Goal: Task Accomplishment & Management: Manage account settings

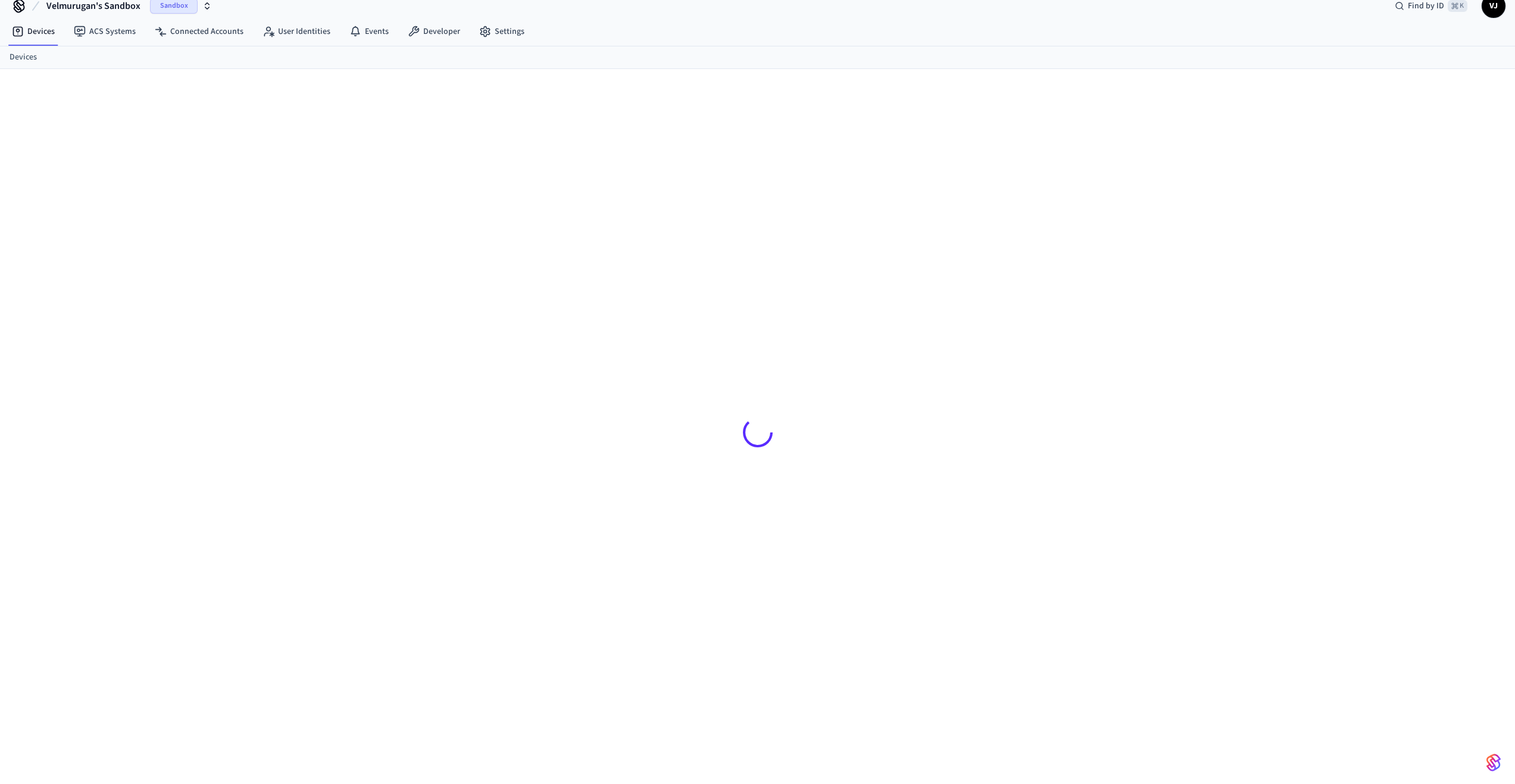
scroll to position [16, 0]
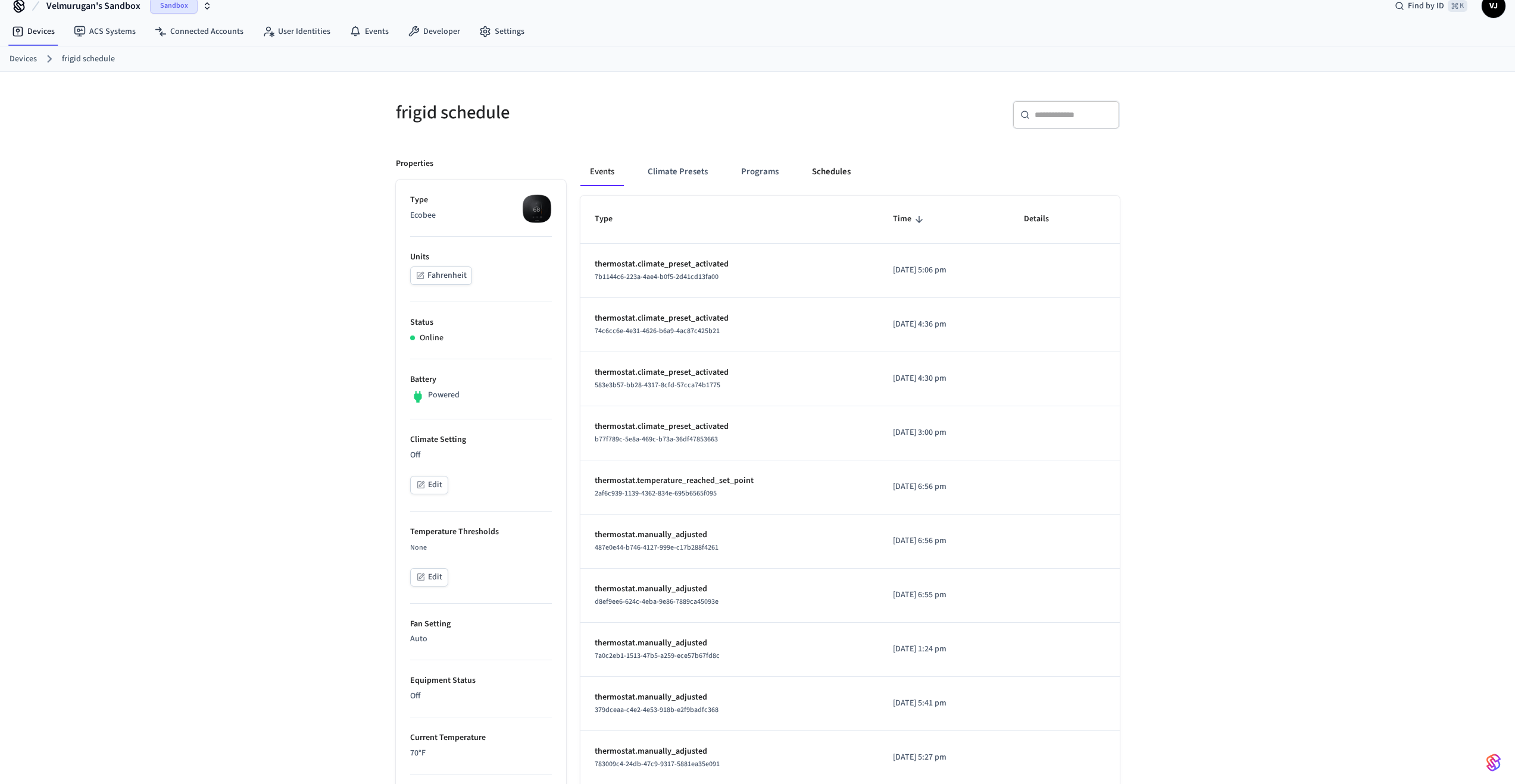
click at [826, 165] on button "Schedules" at bounding box center [831, 171] width 58 height 28
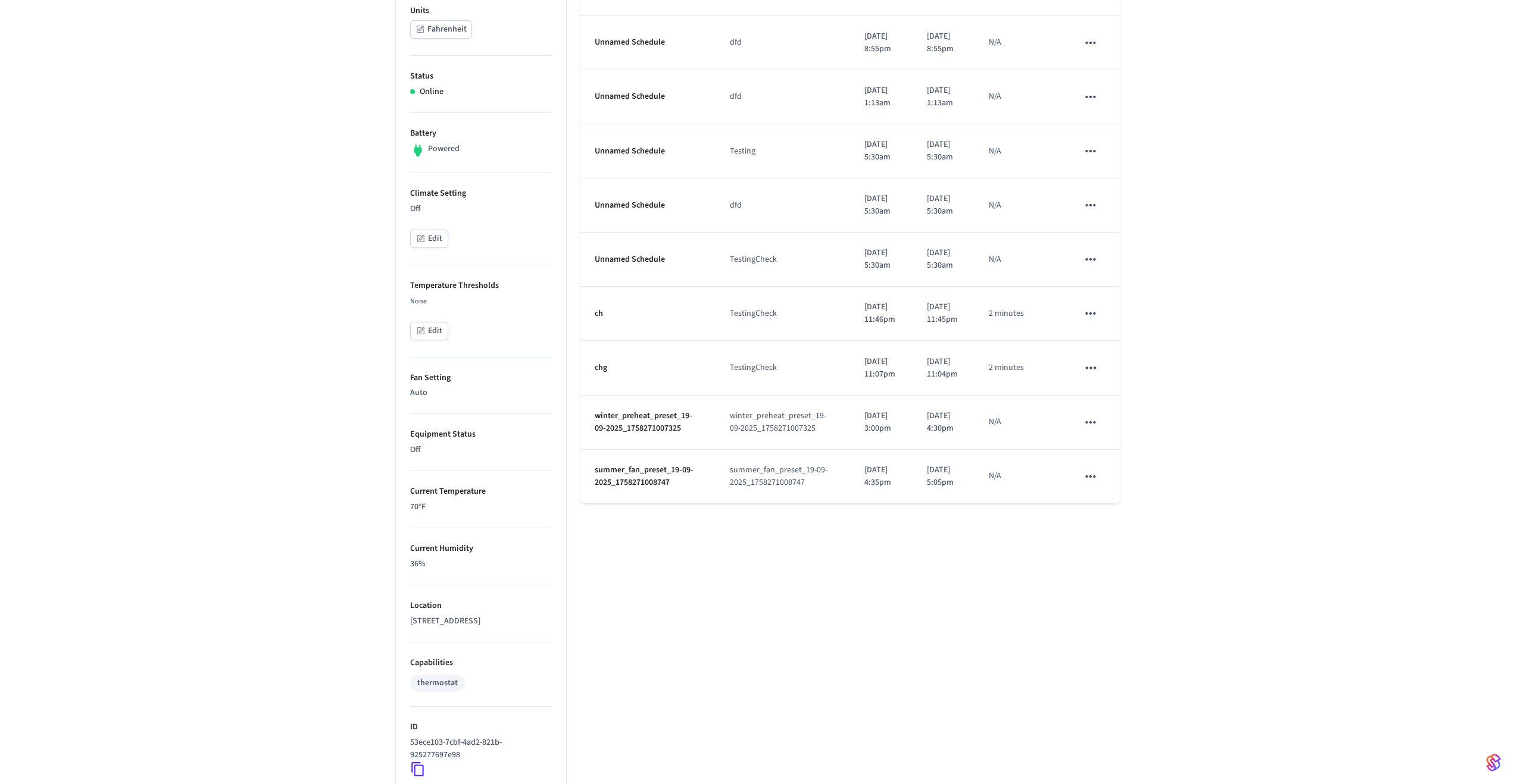
scroll to position [279, 0]
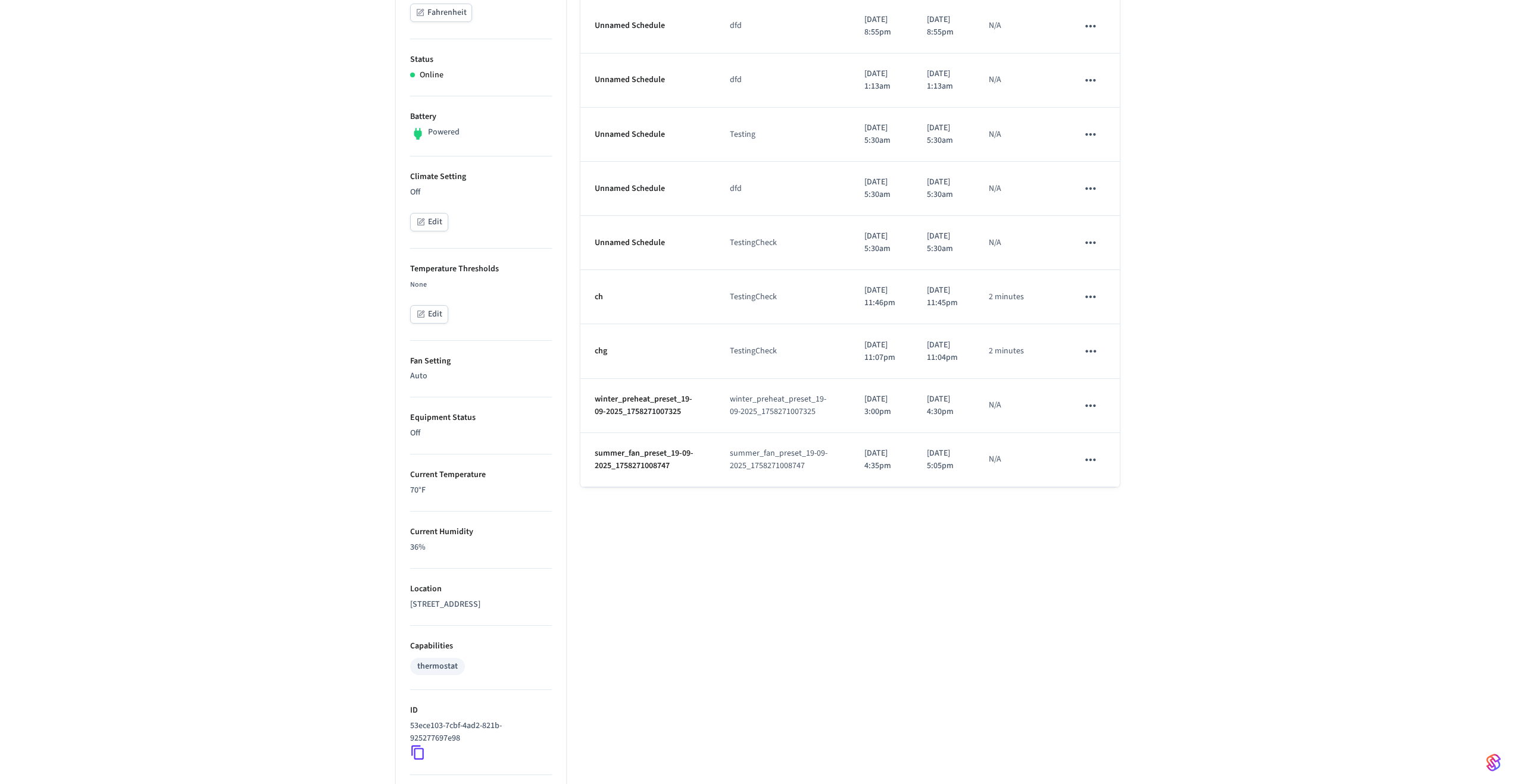
click at [243, 335] on div "frigid schedule Add Schedule Properties Type Ecobee Units Fahrenheit Status Onl…" at bounding box center [758, 371] width 1515 height 1124
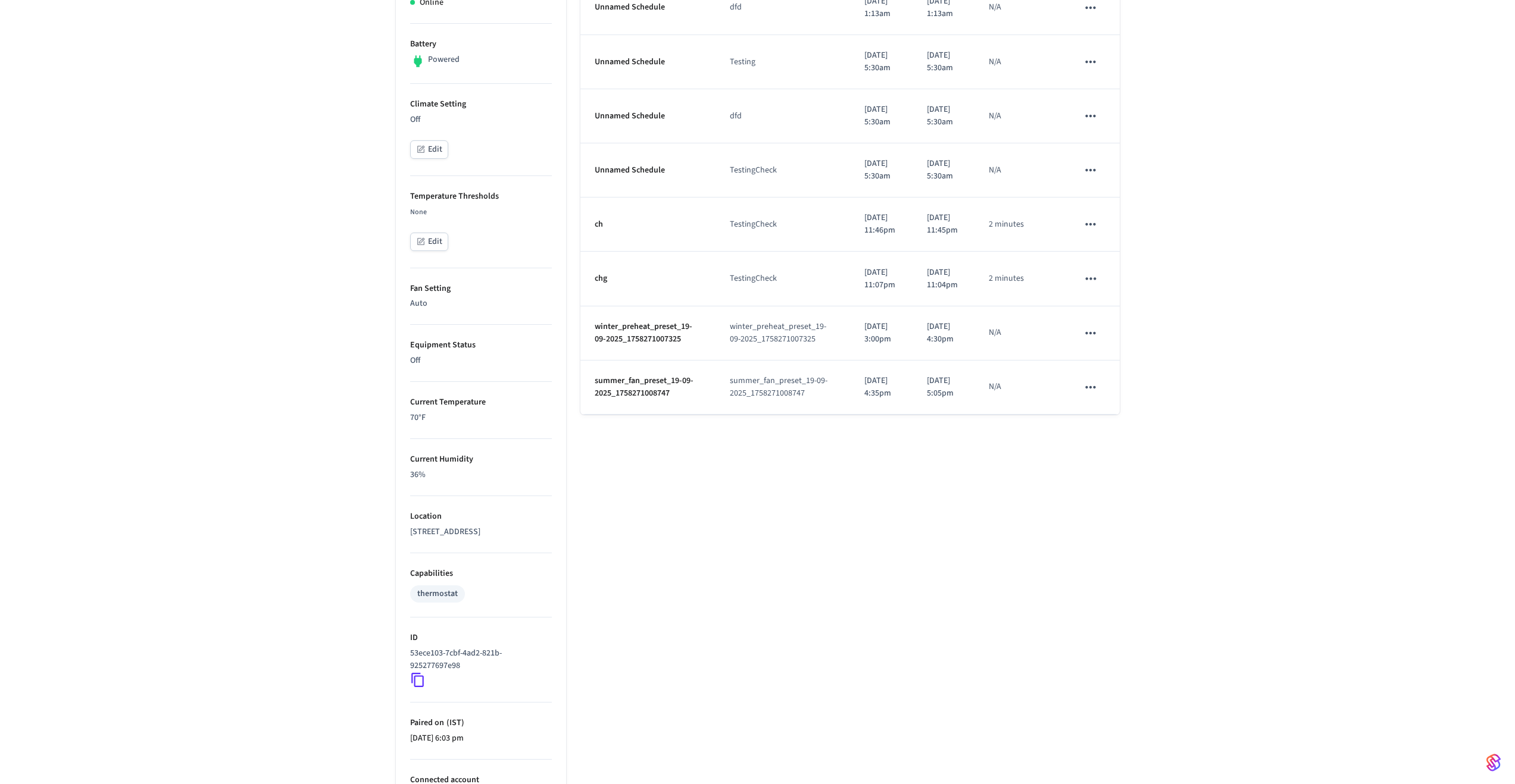
scroll to position [351, 0]
click at [1103, 346] on button "schedules table" at bounding box center [1090, 334] width 25 height 25
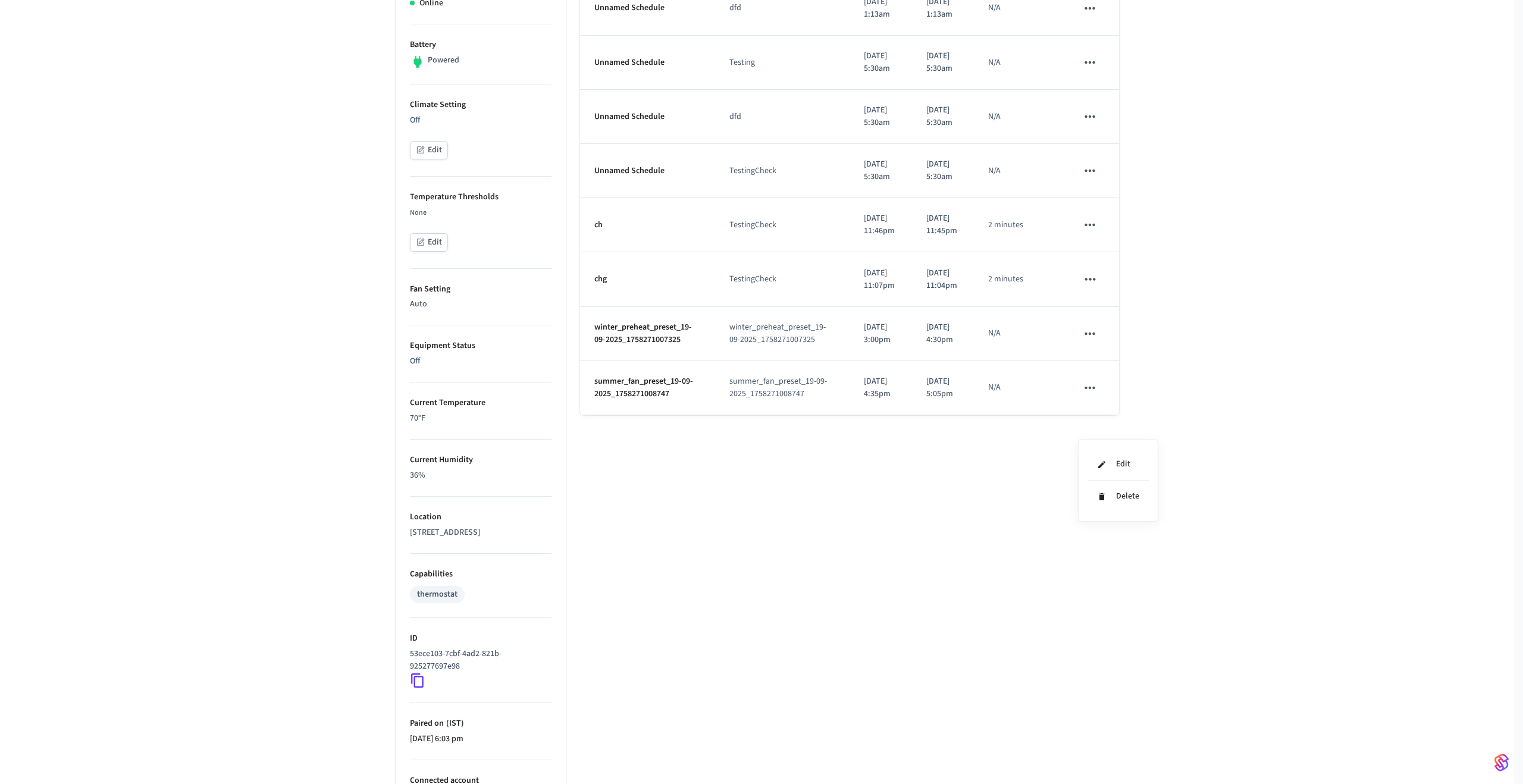
click at [1098, 431] on div at bounding box center [762, 392] width 1523 height 784
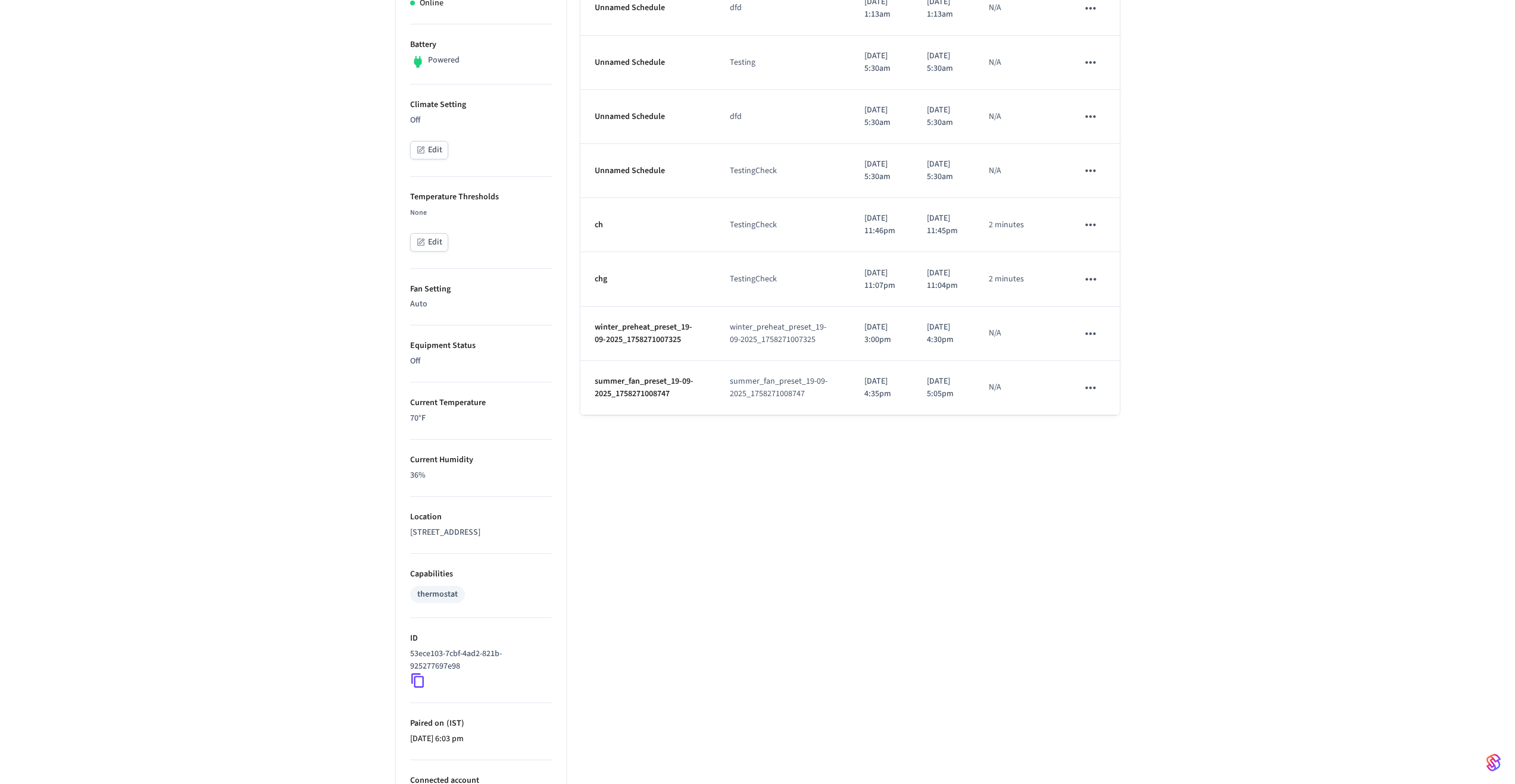
click at [1098, 341] on icon "schedules table" at bounding box center [1090, 334] width 15 height 15
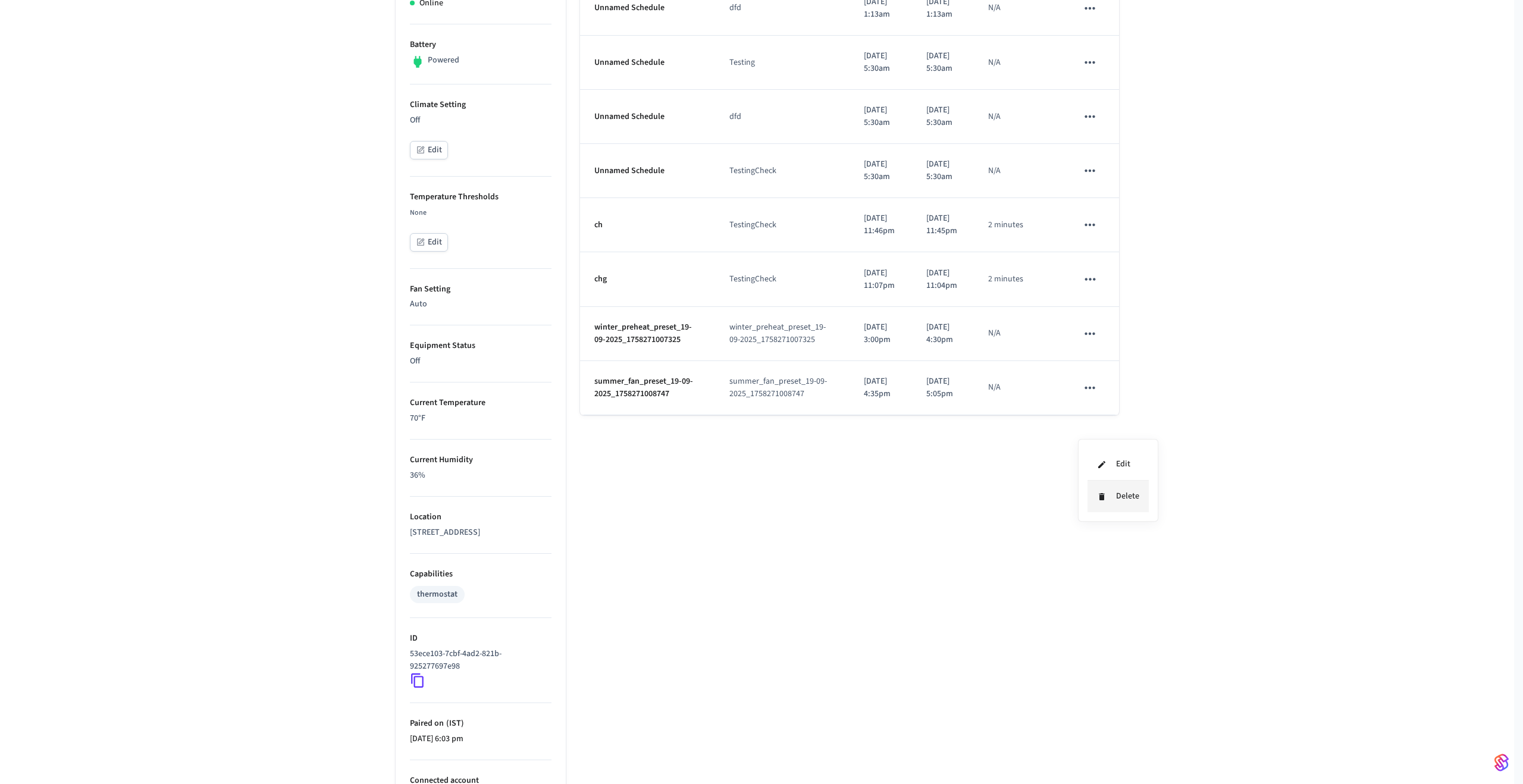
click at [1124, 494] on li "Delete" at bounding box center [1118, 496] width 61 height 32
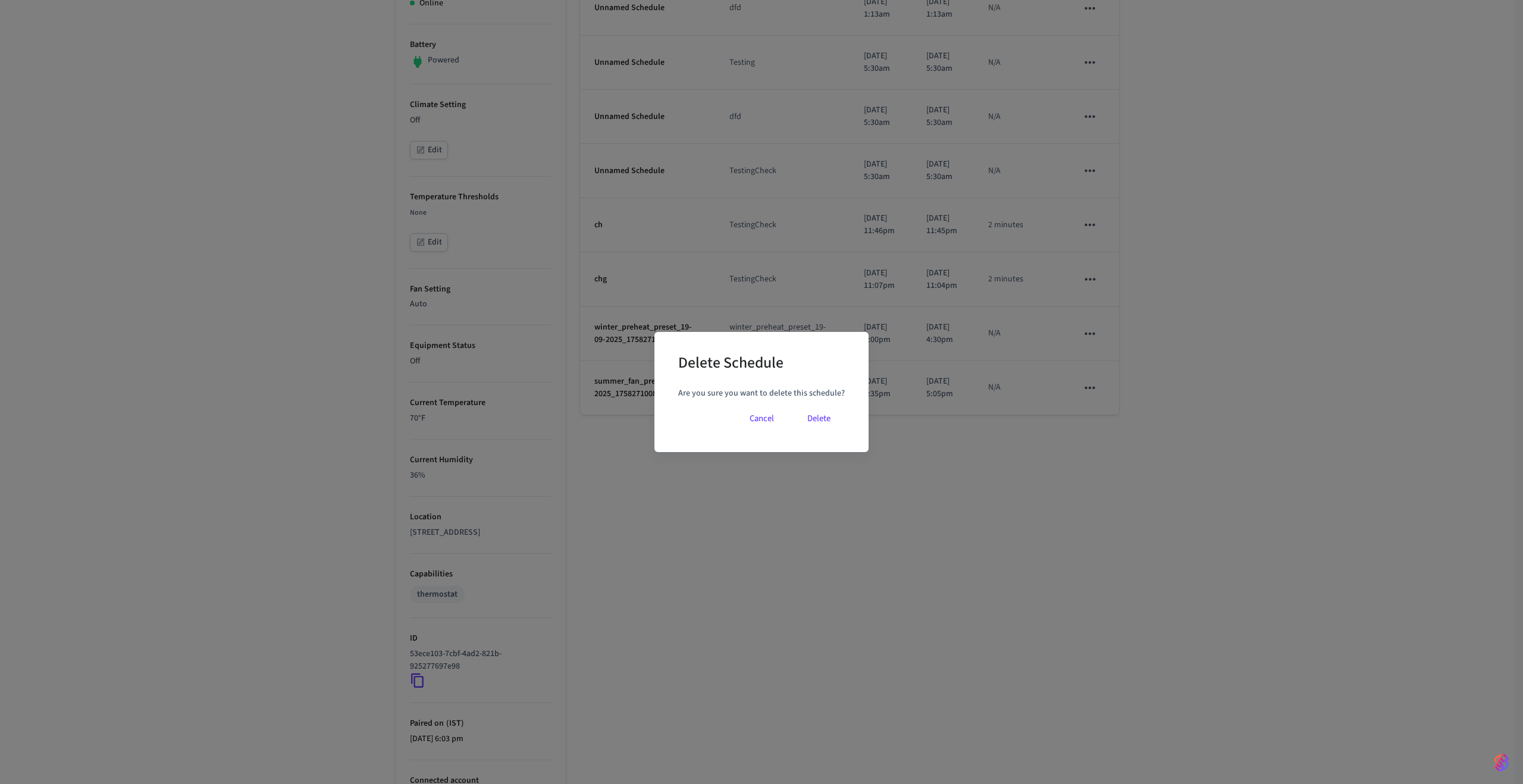
click at [816, 412] on button "Delete" at bounding box center [819, 419] width 52 height 28
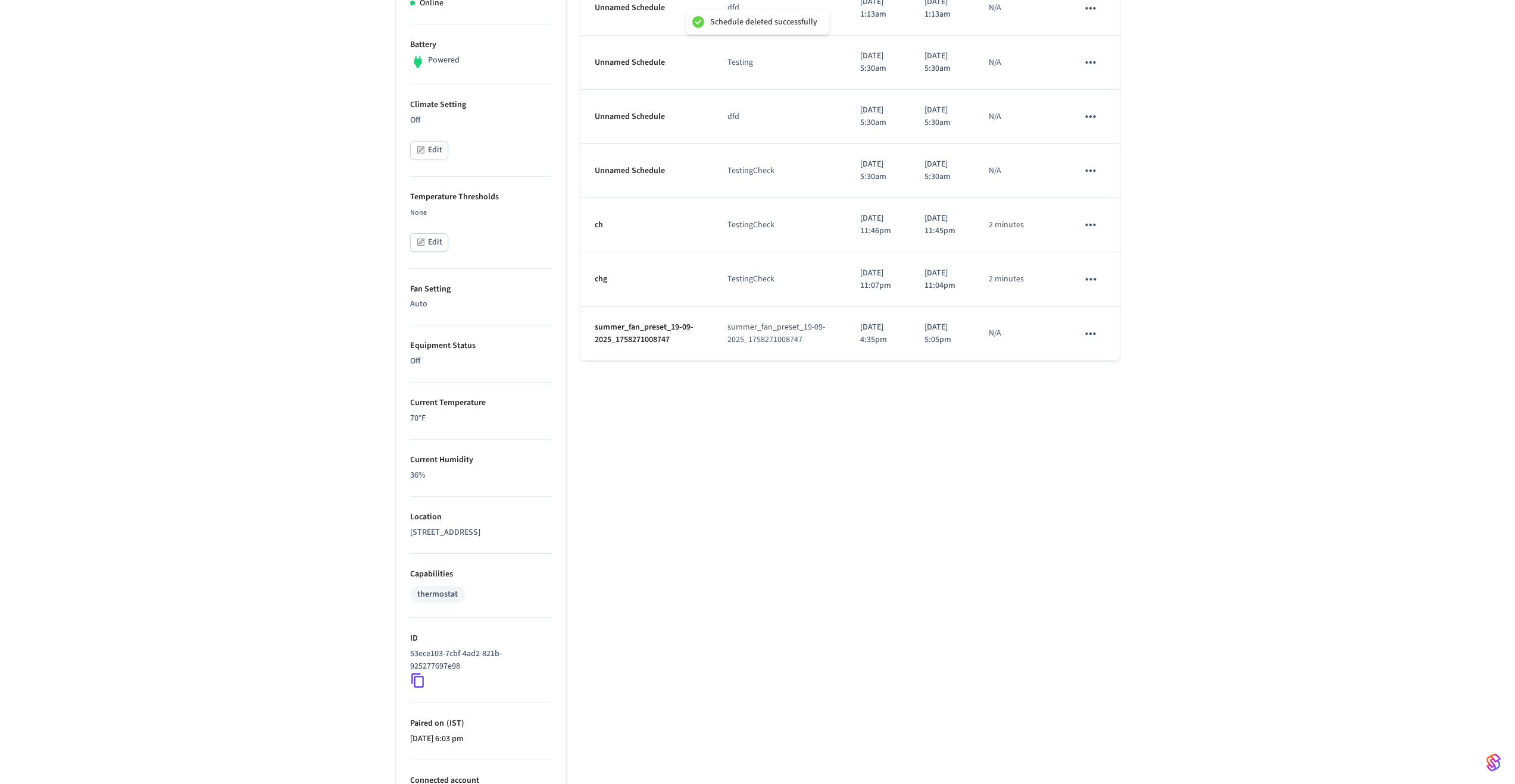
click at [1089, 341] on icon "schedules table" at bounding box center [1090, 334] width 15 height 15
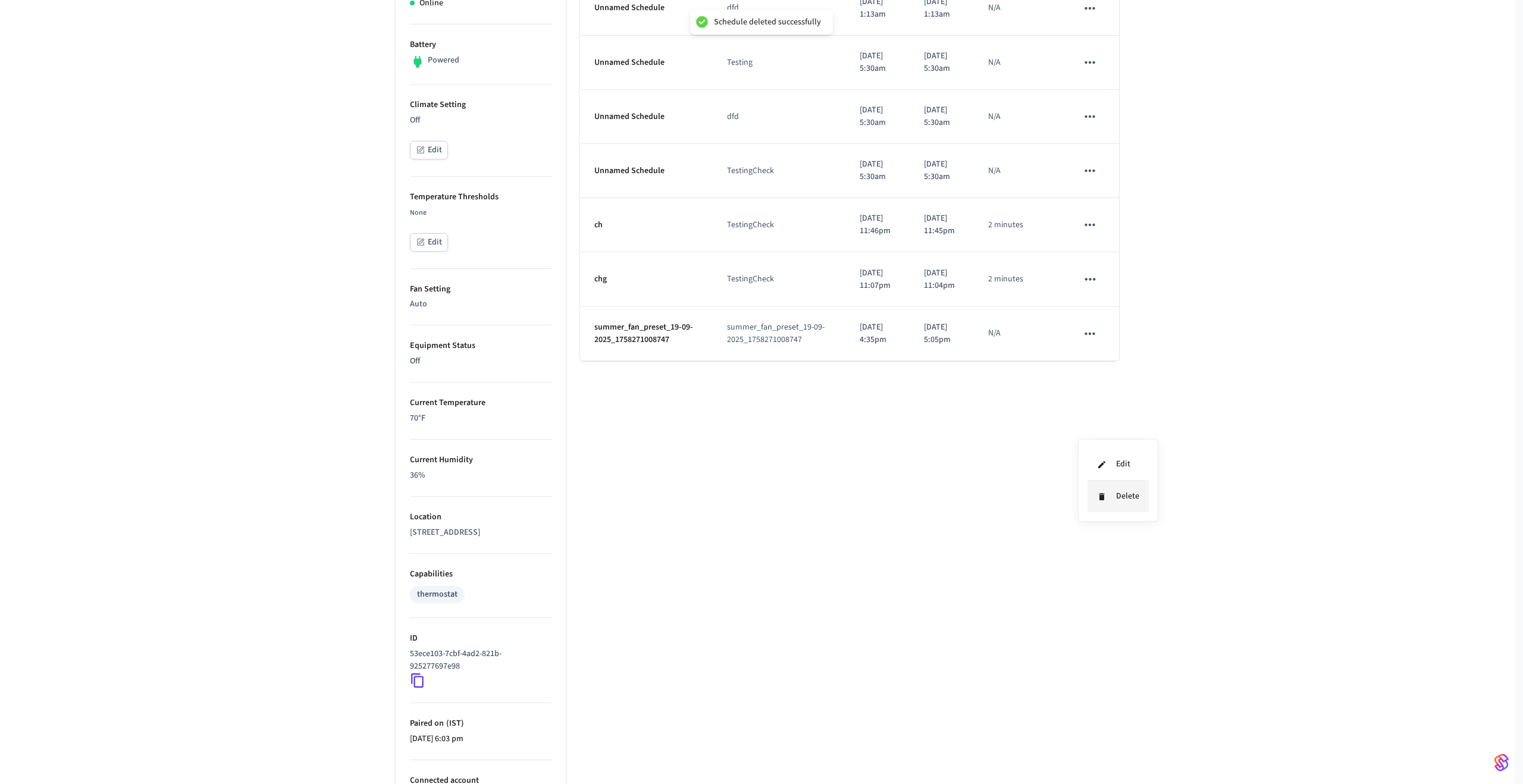
click at [1105, 489] on li "Delete" at bounding box center [1118, 496] width 61 height 32
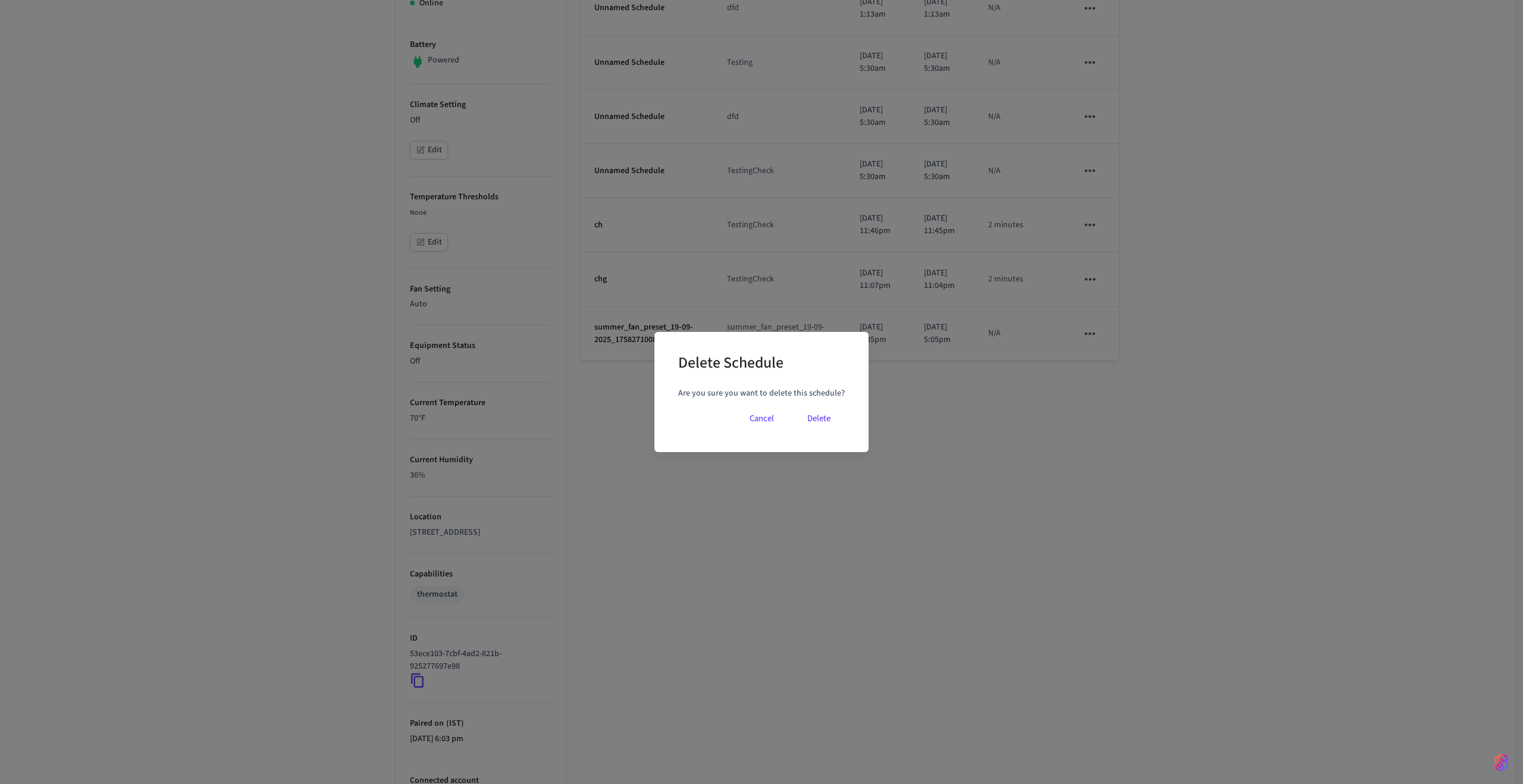
click at [813, 420] on button "Delete" at bounding box center [819, 419] width 52 height 28
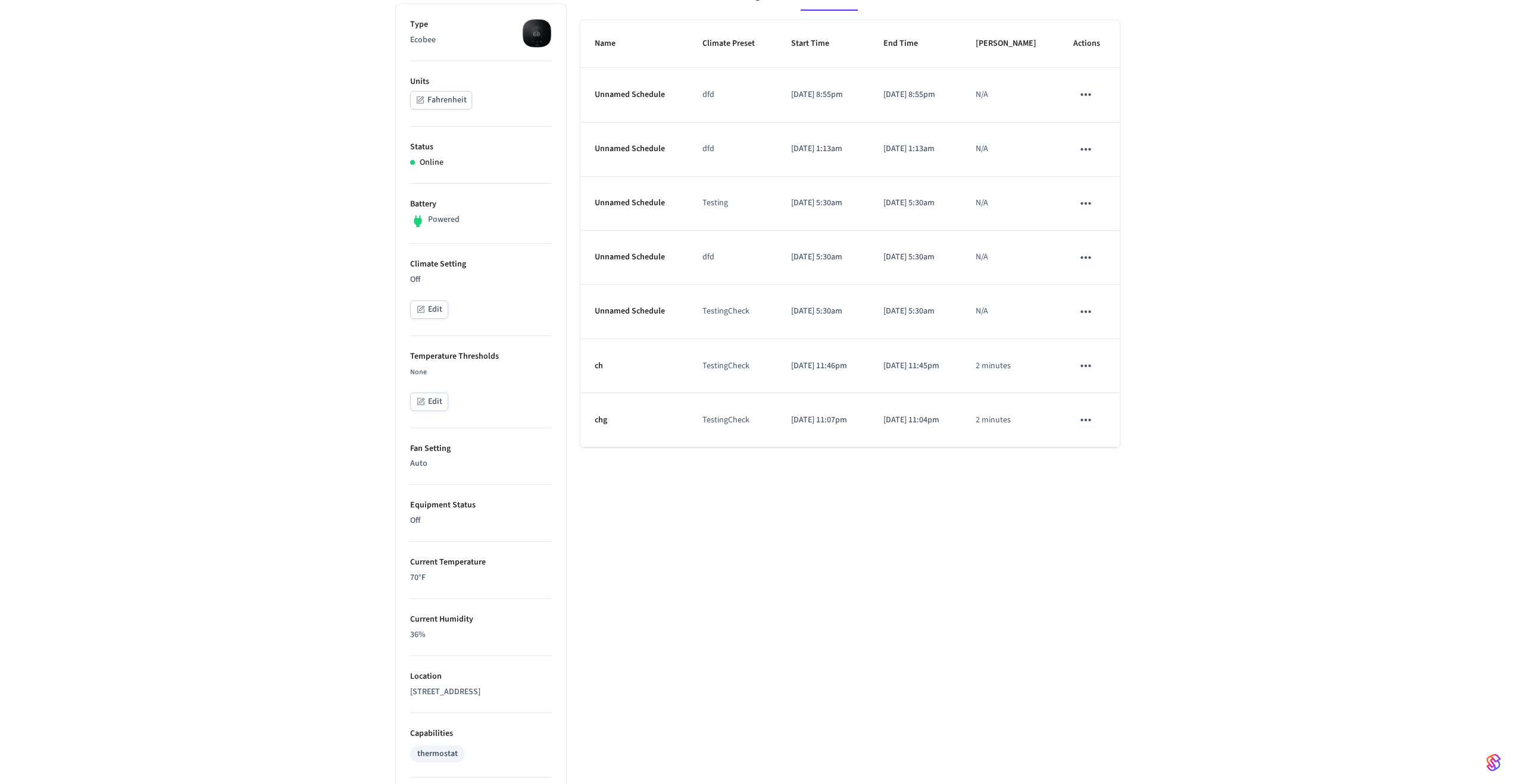
scroll to position [0, 0]
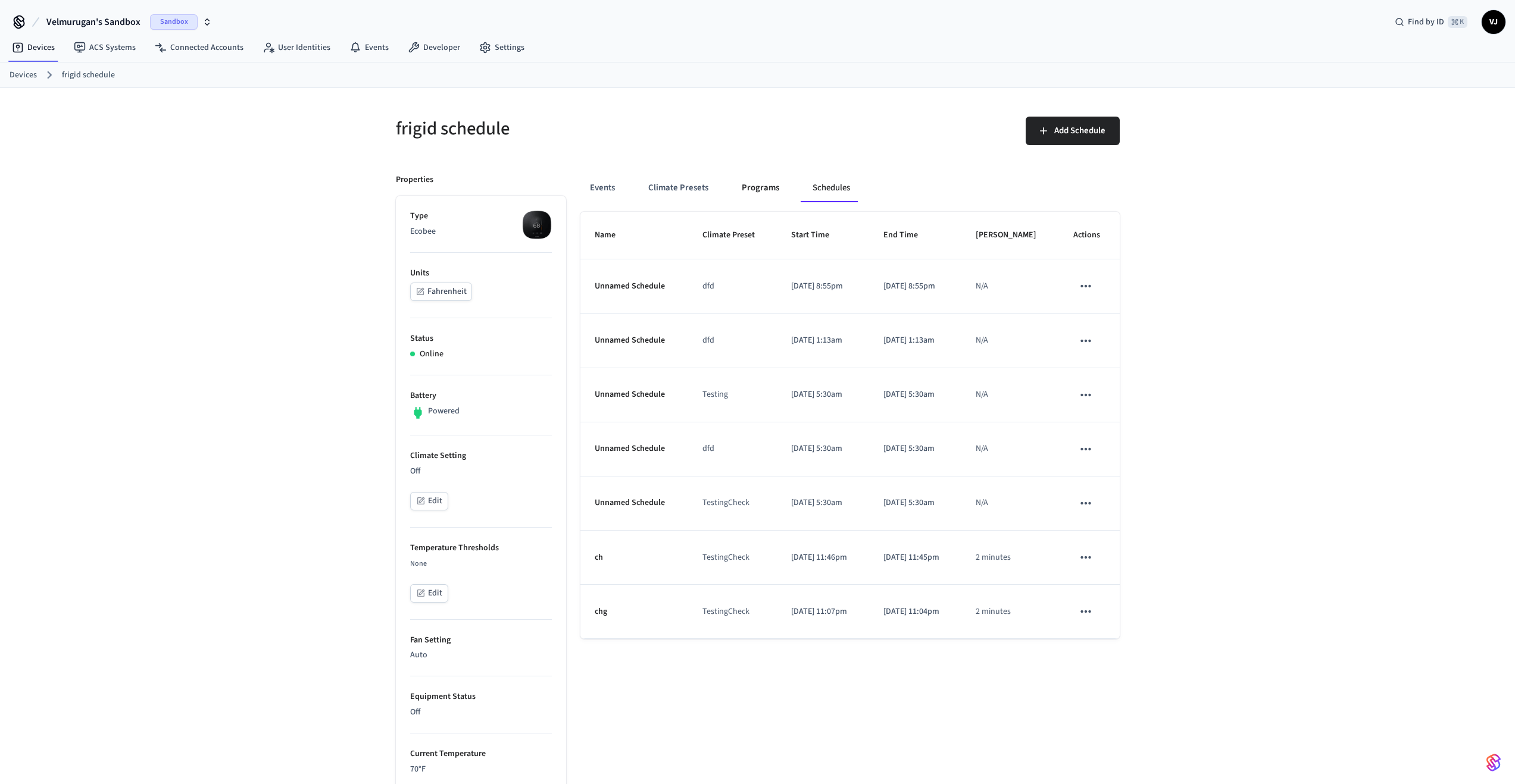
click at [754, 186] on button "Programs" at bounding box center [760, 187] width 56 height 28
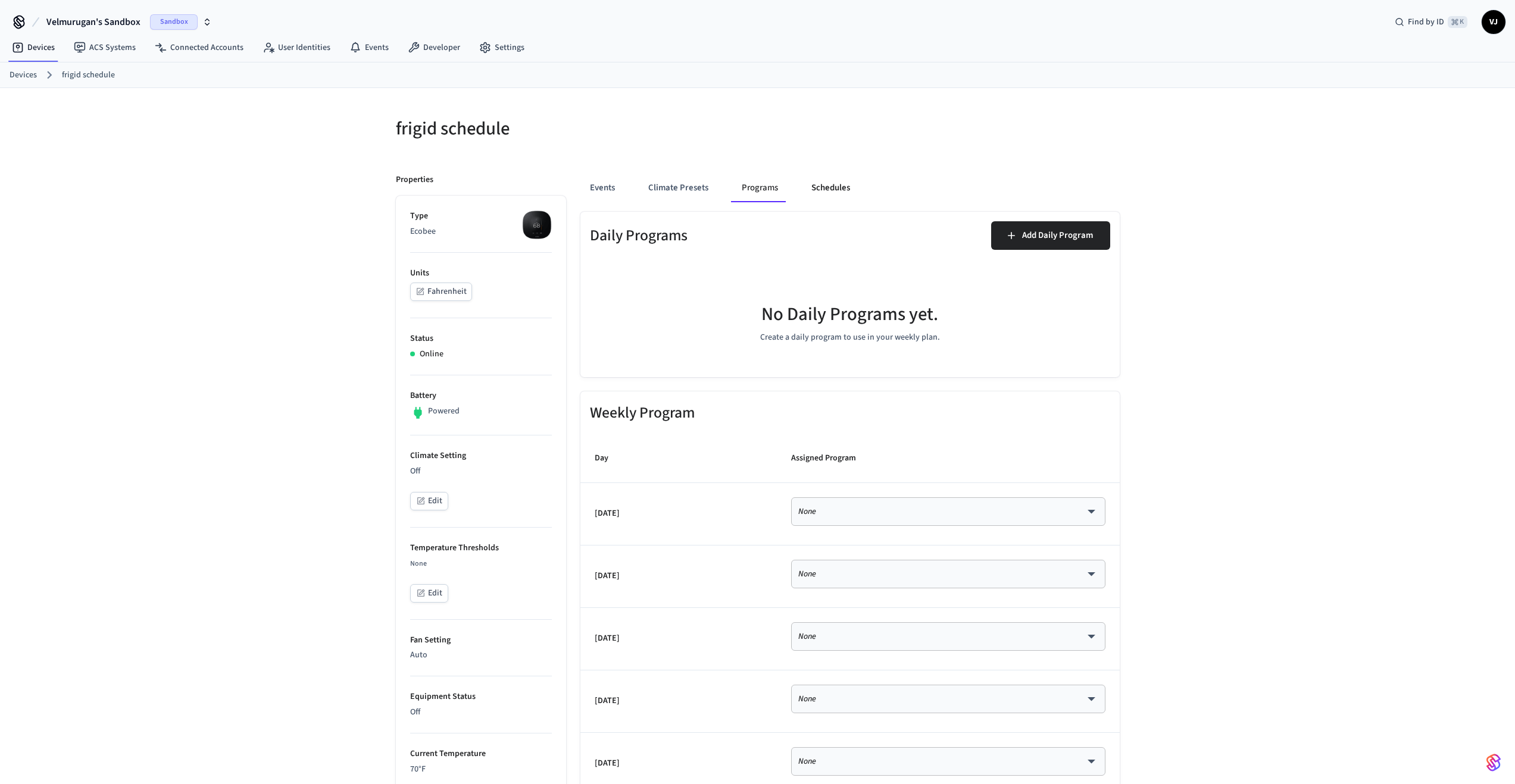
click at [830, 190] on button "Schedules" at bounding box center [830, 187] width 58 height 28
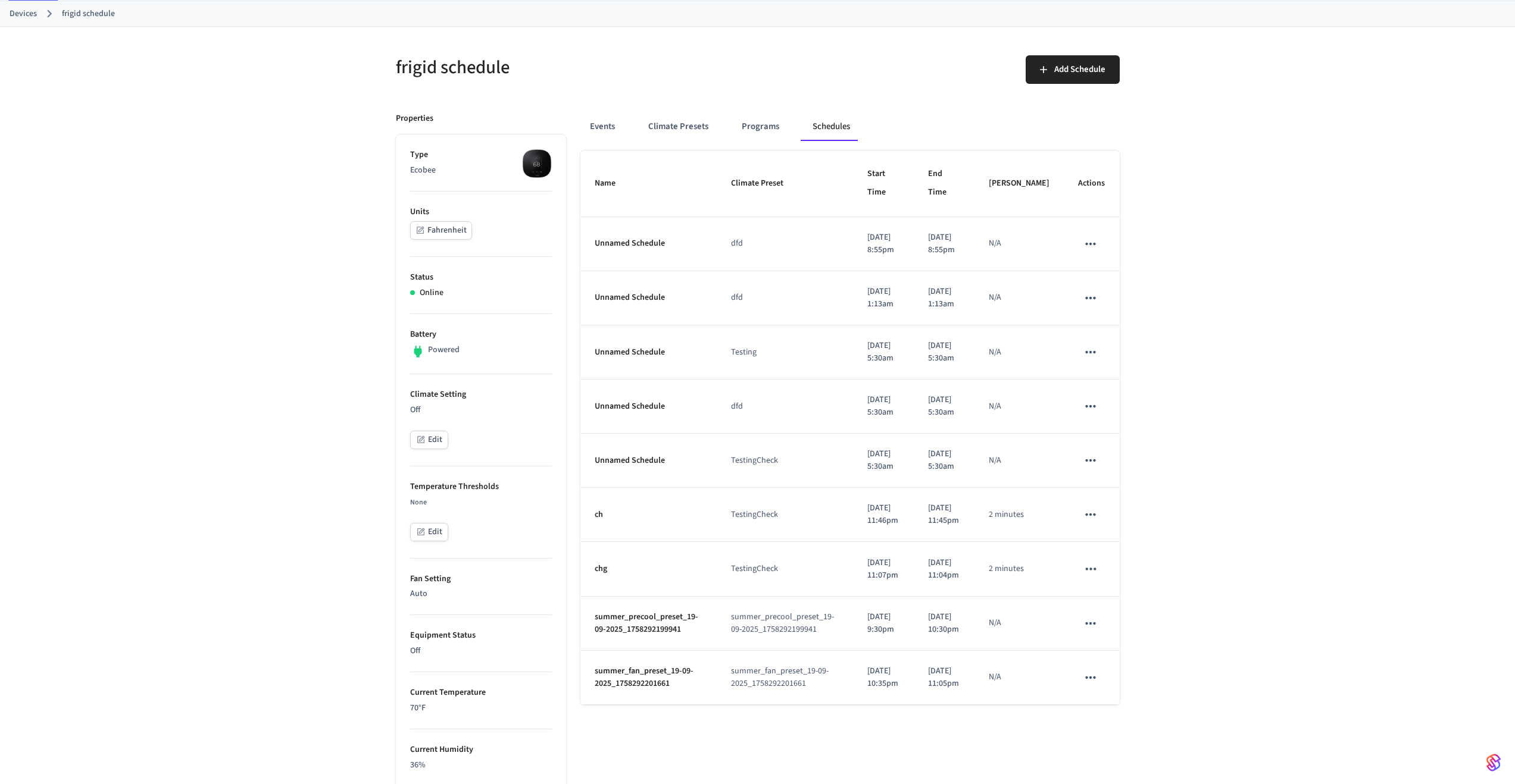
scroll to position [454, 0]
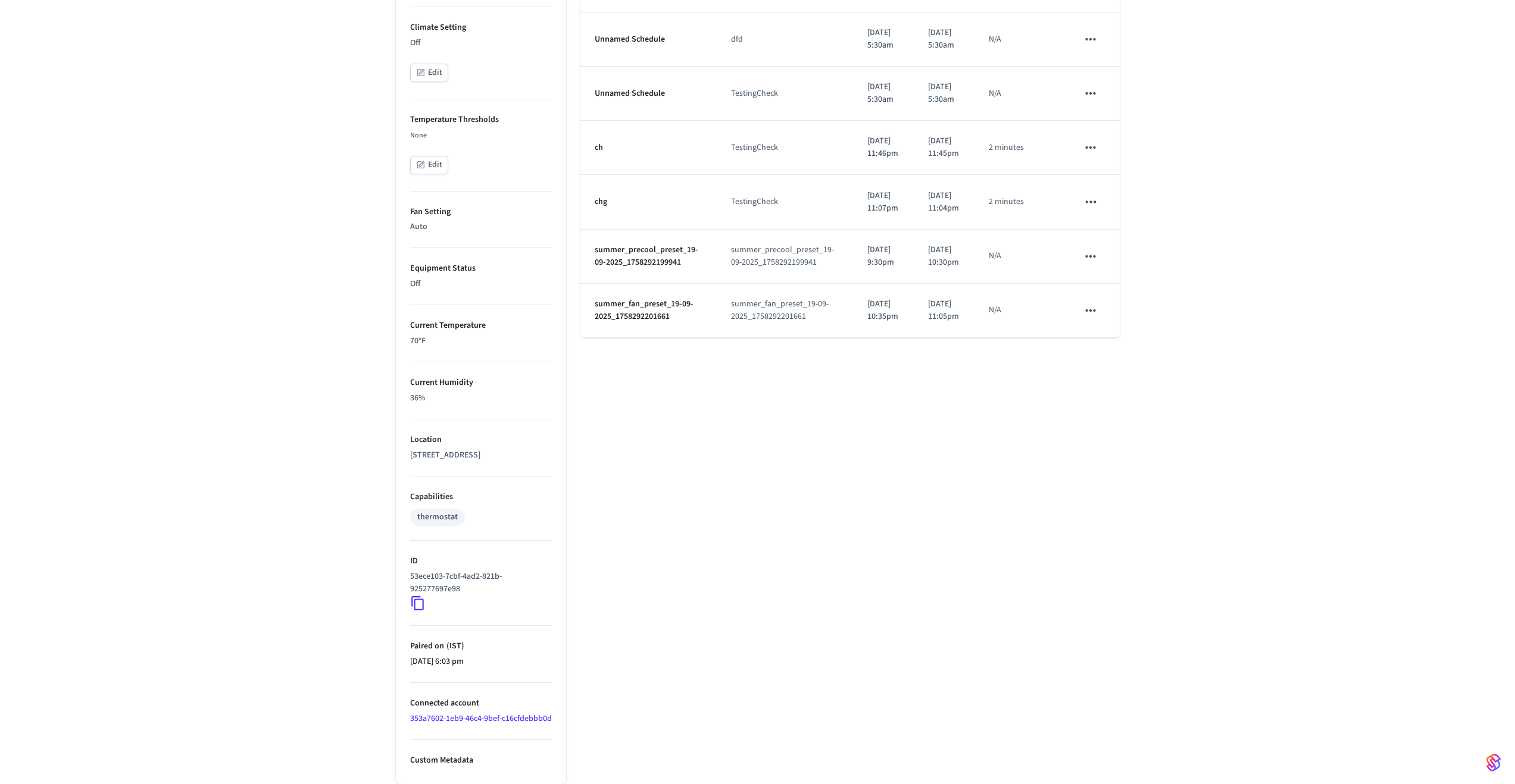
click at [1091, 257] on icon "schedules table" at bounding box center [1090, 255] width 10 height 2
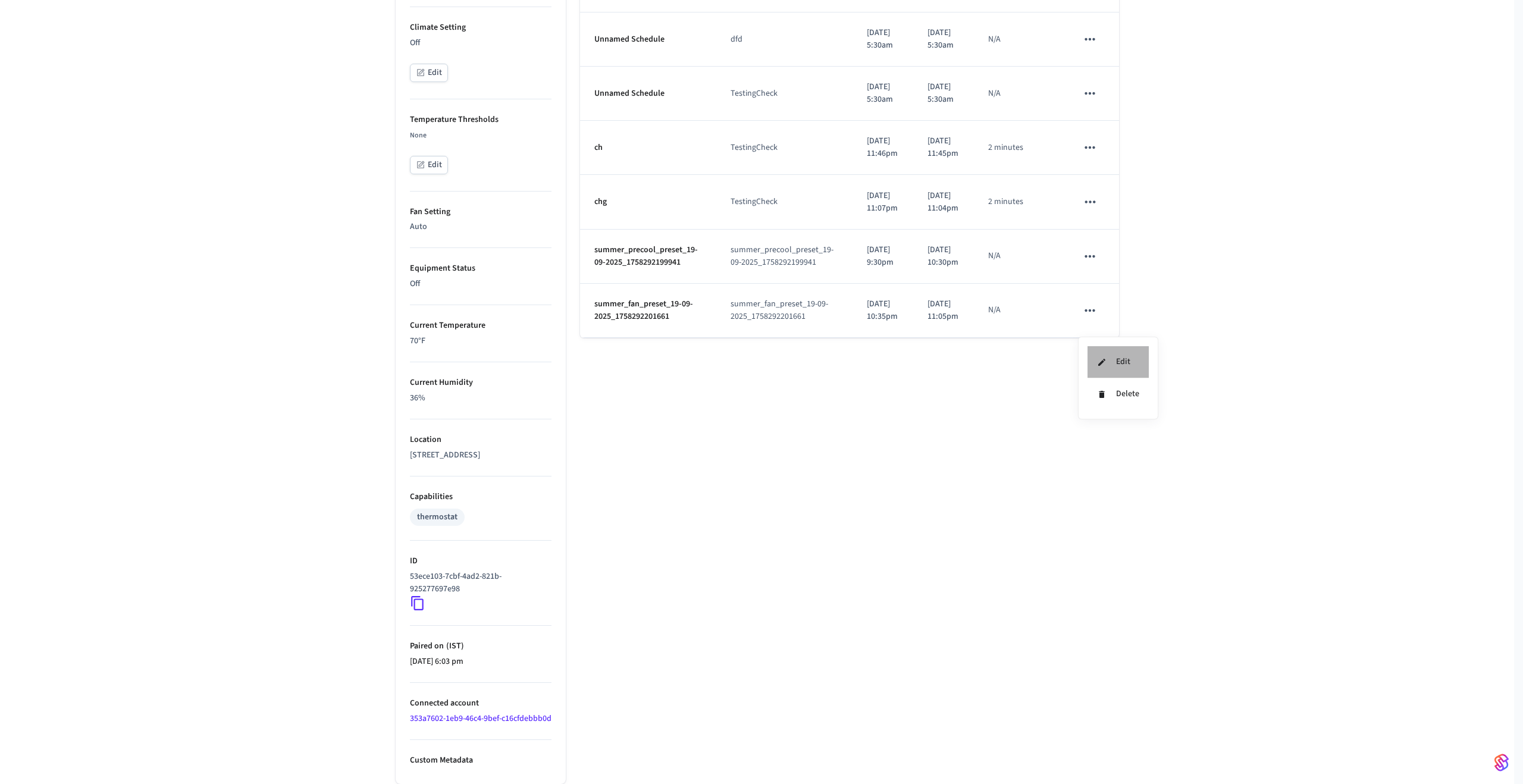
click at [1101, 357] on icon at bounding box center [1102, 362] width 10 height 10
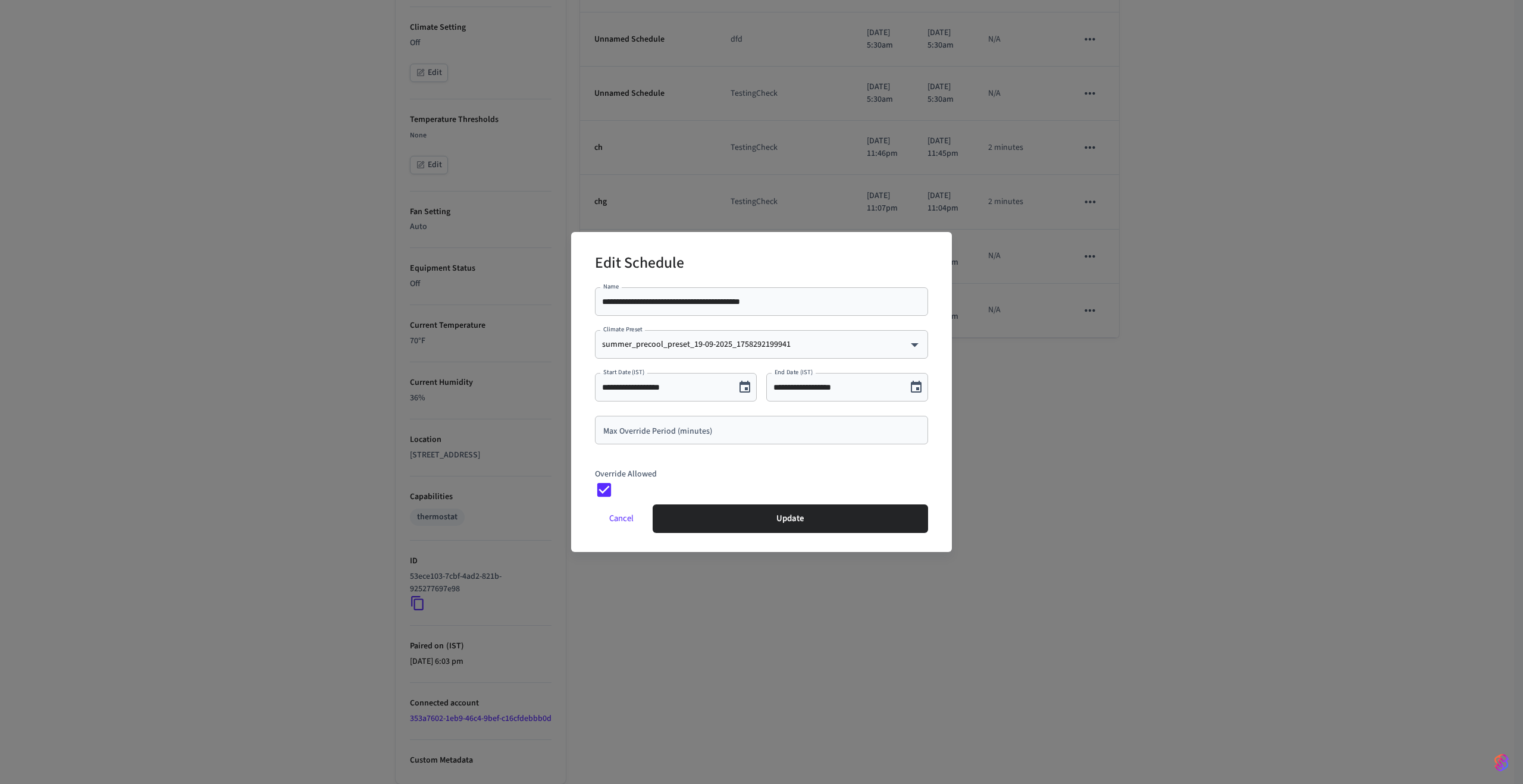
click at [609, 520] on button "Cancel" at bounding box center [621, 518] width 53 height 28
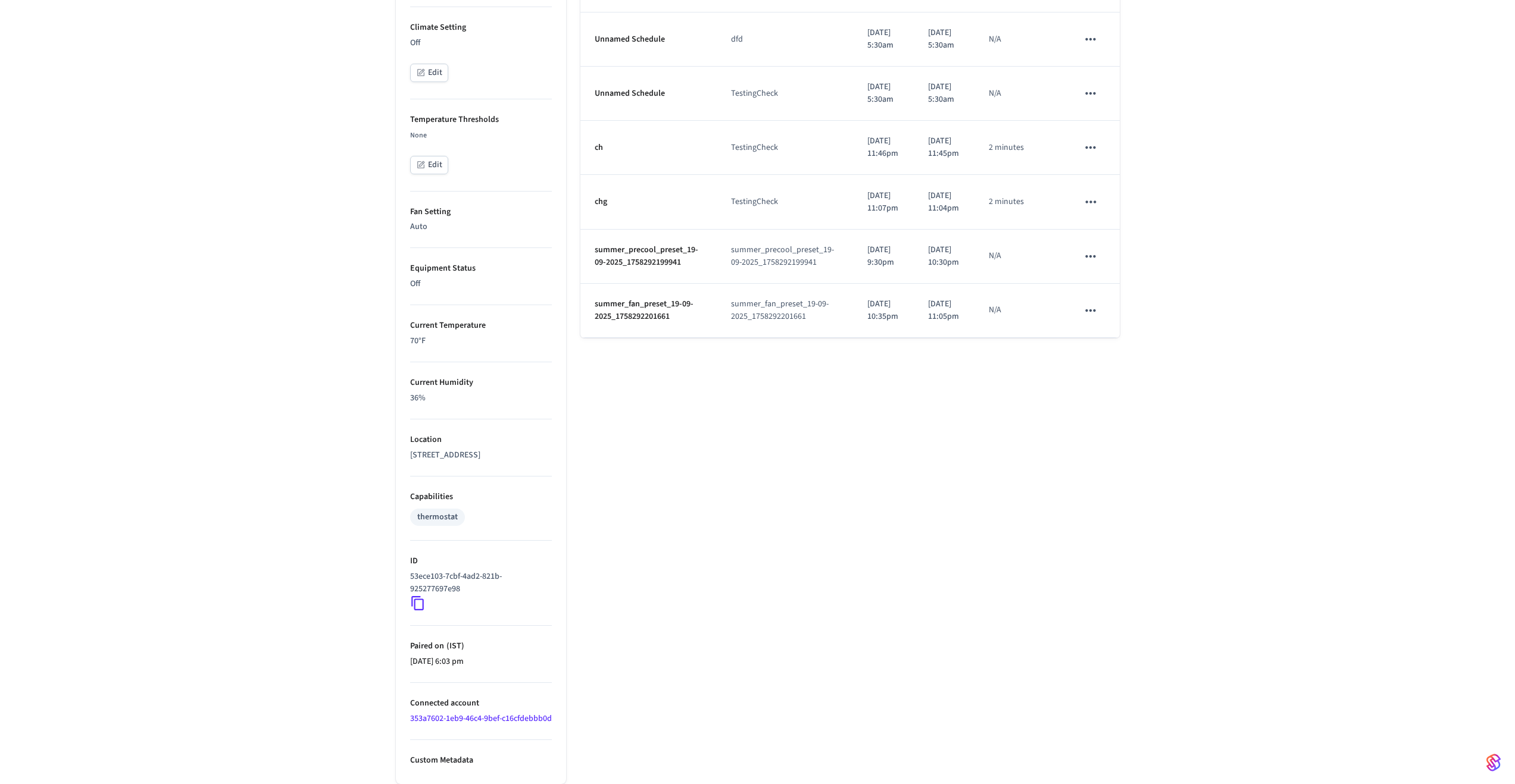
click at [1092, 318] on icon "schedules table" at bounding box center [1090, 310] width 15 height 15
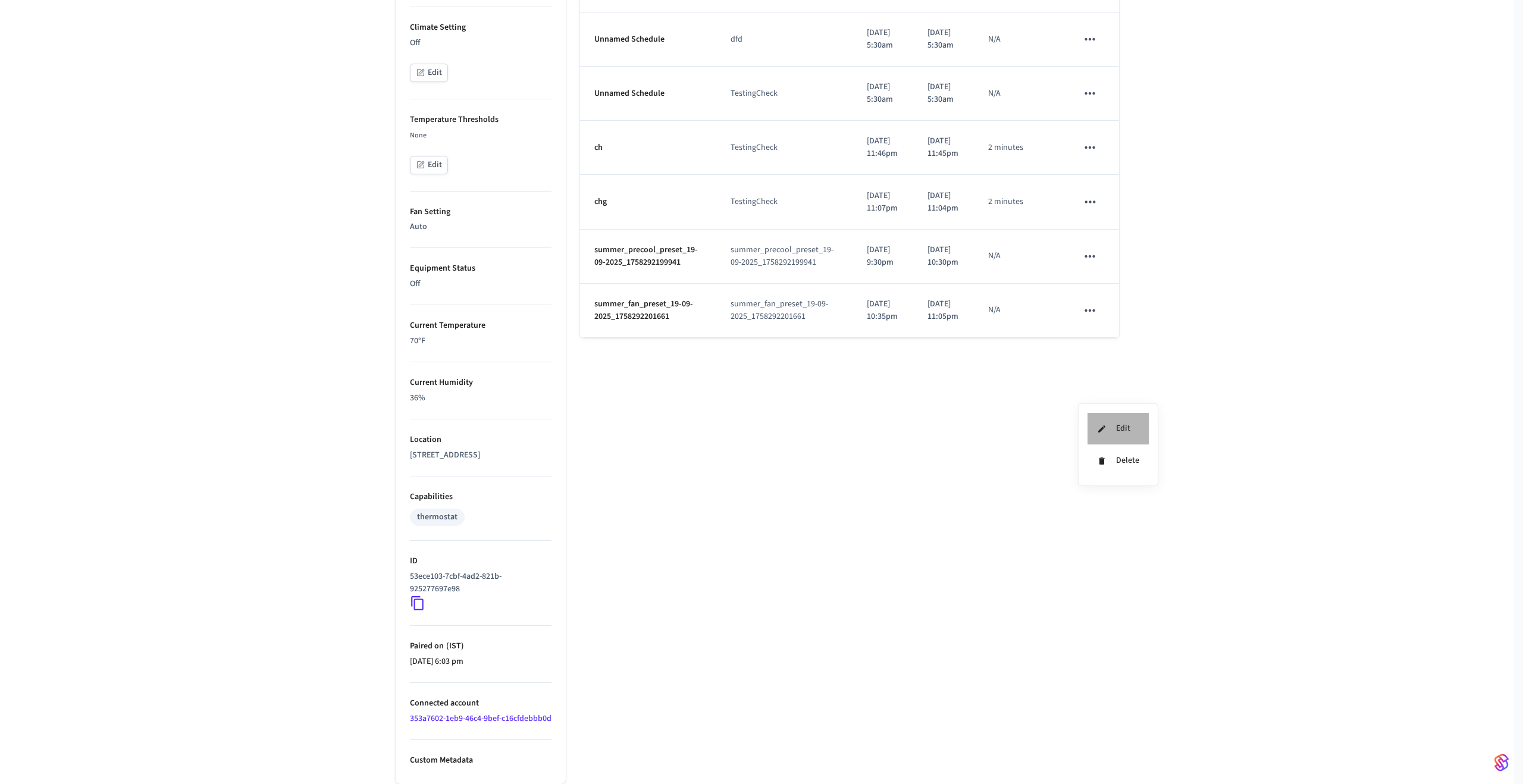
click at [1094, 430] on li "Edit" at bounding box center [1118, 429] width 61 height 32
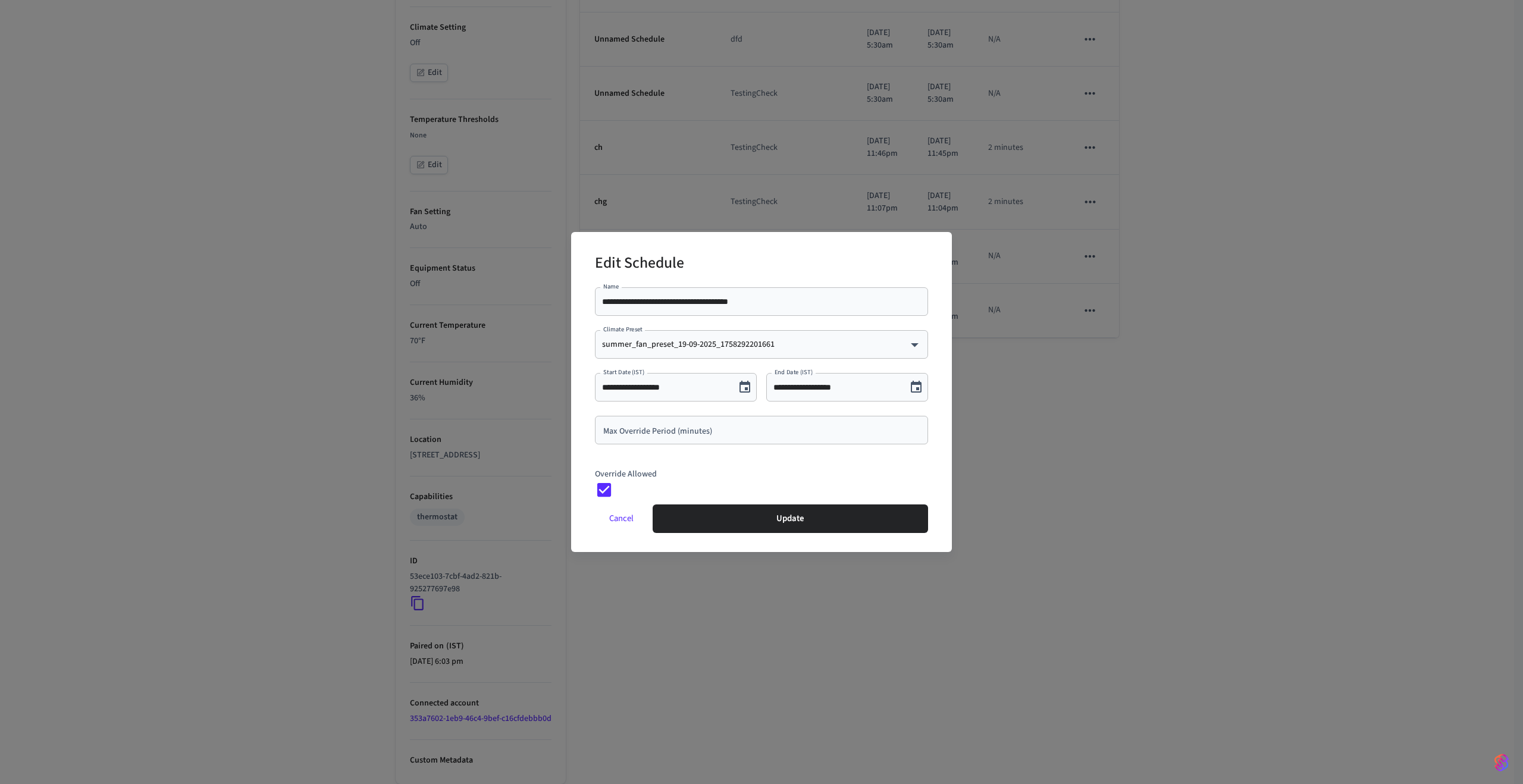
click at [614, 522] on button "Cancel" at bounding box center [621, 518] width 53 height 28
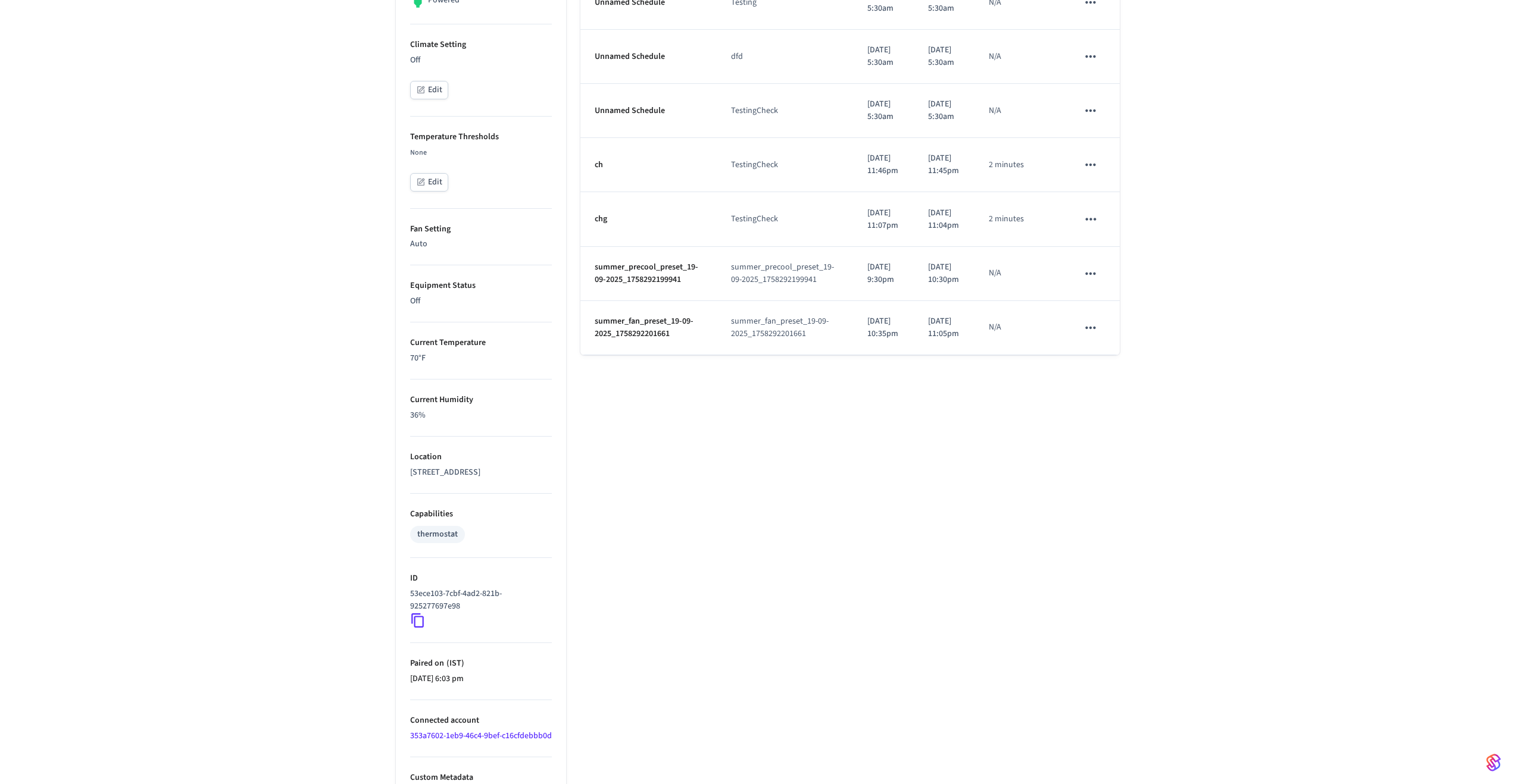
scroll to position [405, 0]
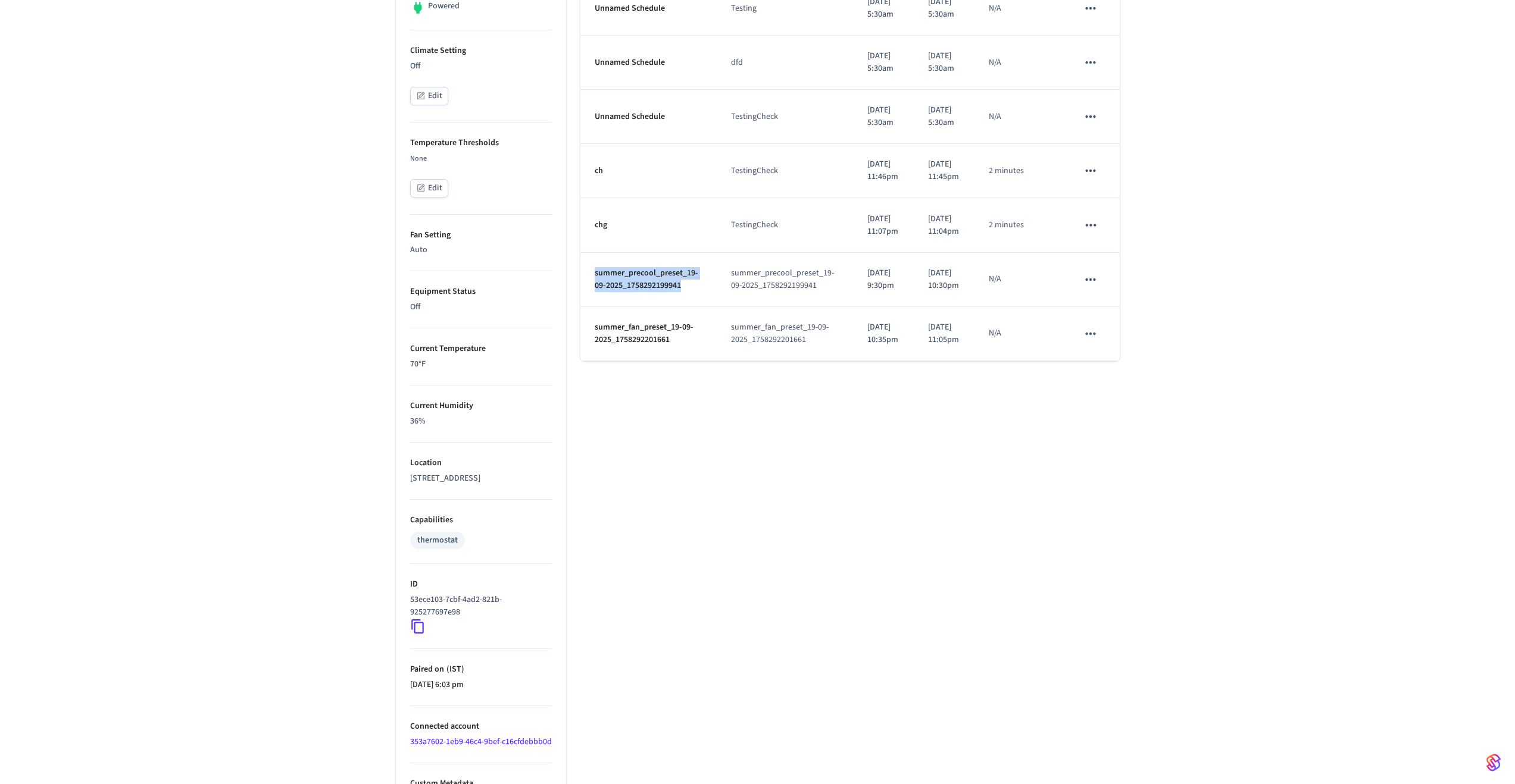
drag, startPoint x: 680, startPoint y: 380, endPoint x: 593, endPoint y: 372, distance: 87.4
click at [592, 307] on td "summer_precool_preset_19-09-2025_1758292199941" at bounding box center [649, 279] width 137 height 54
copy p "summer_precool_preset_19-09-2025_1758292199941"
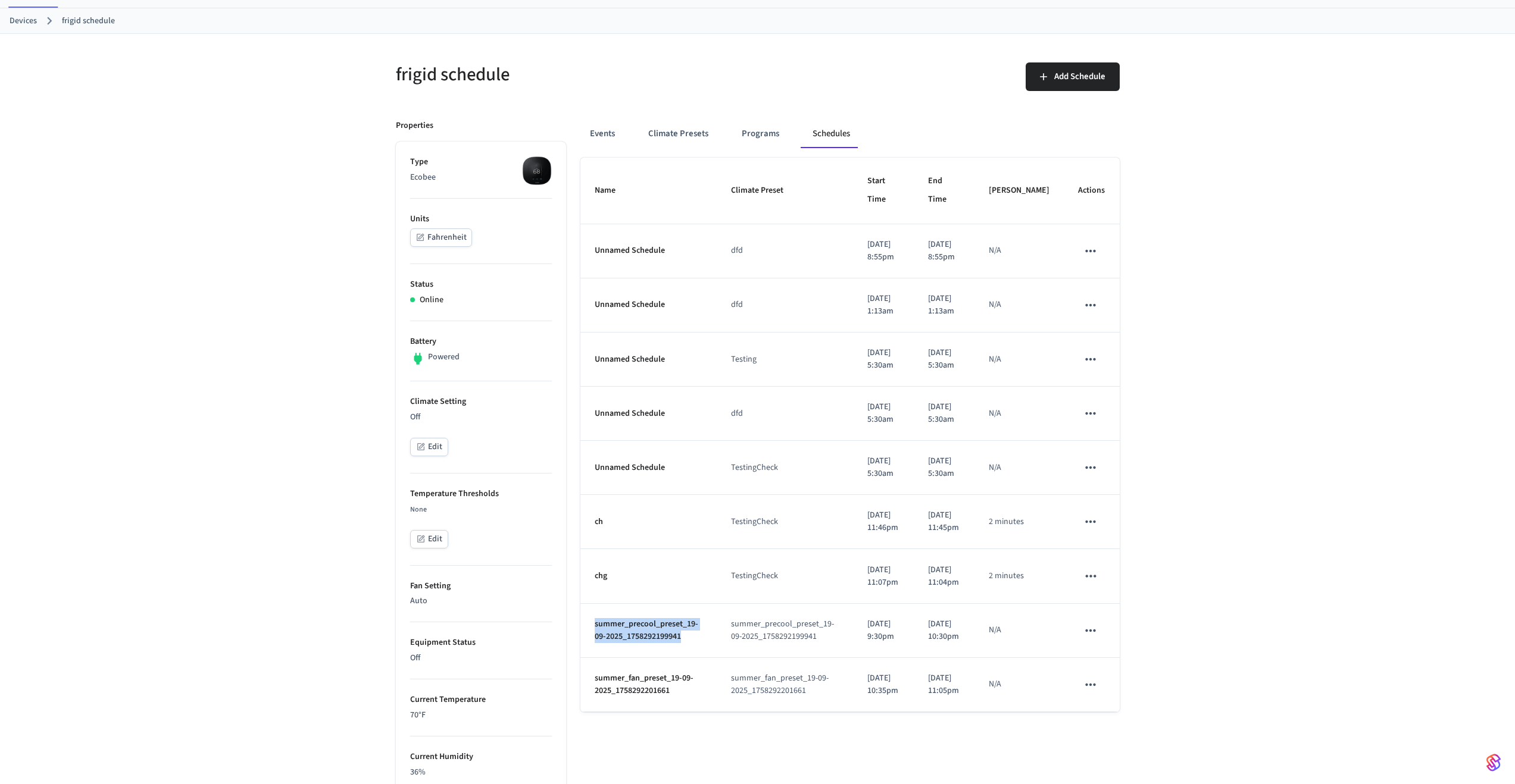
scroll to position [0, 0]
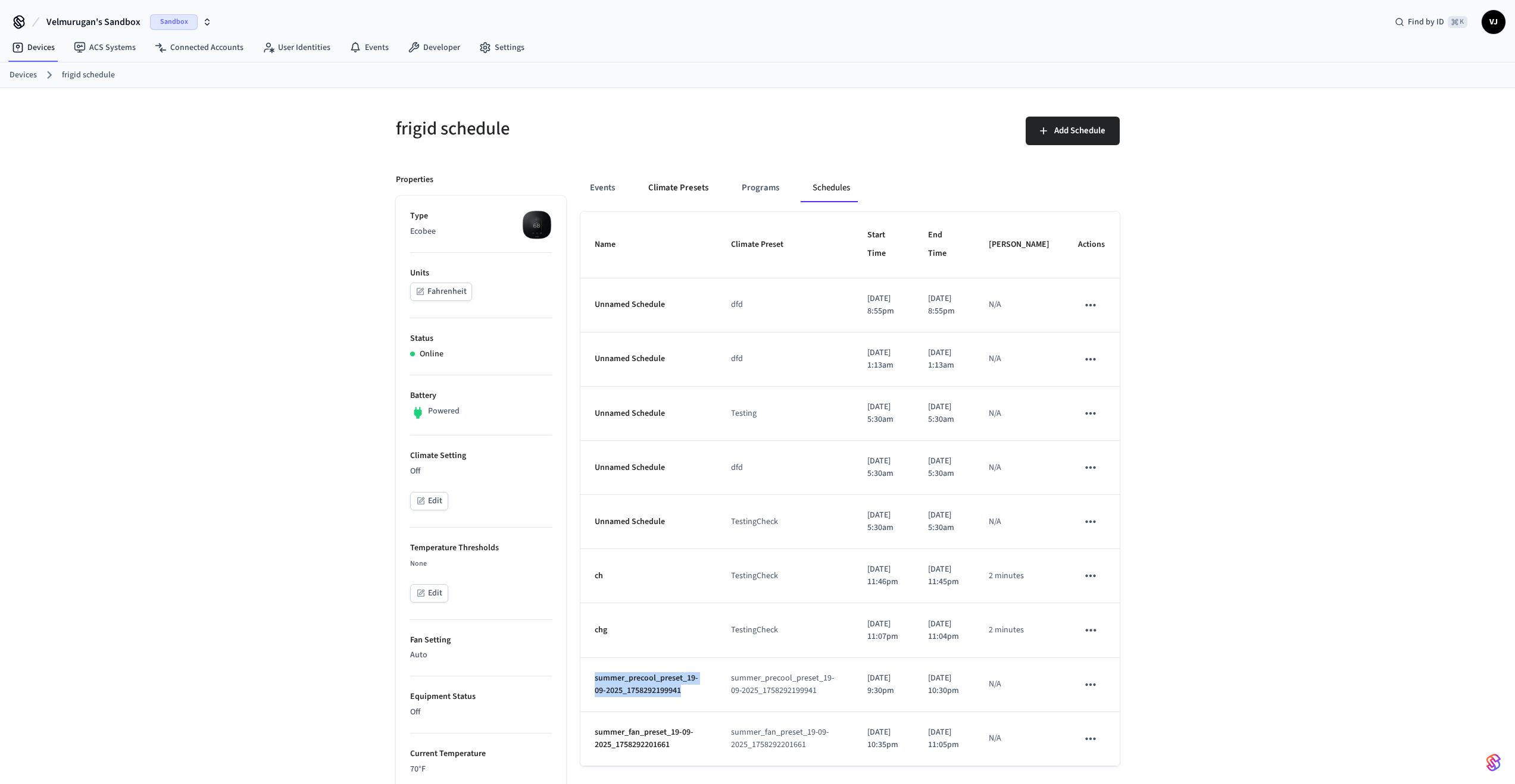
click at [668, 180] on button "Climate Presets" at bounding box center [678, 187] width 79 height 28
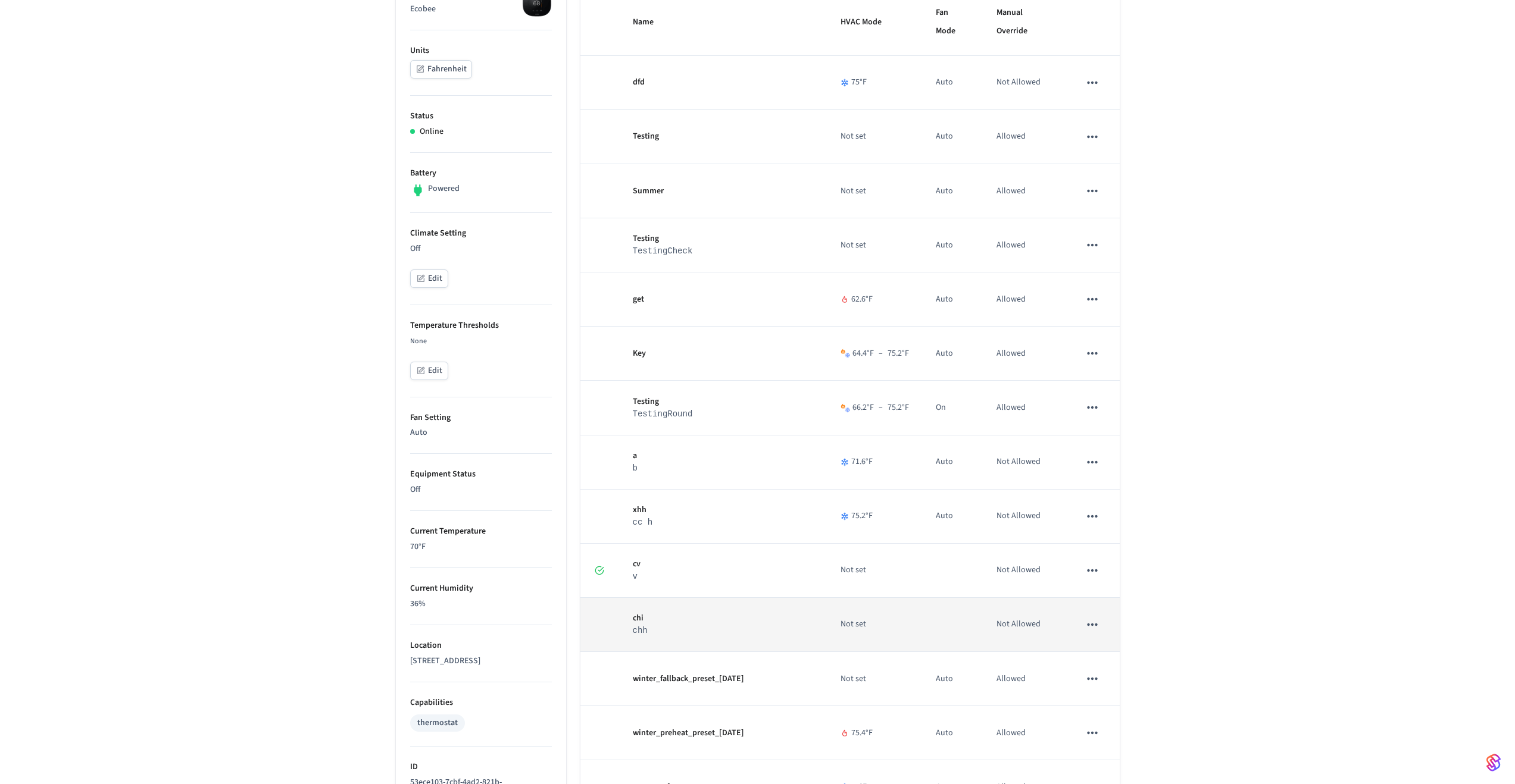
scroll to position [268, 0]
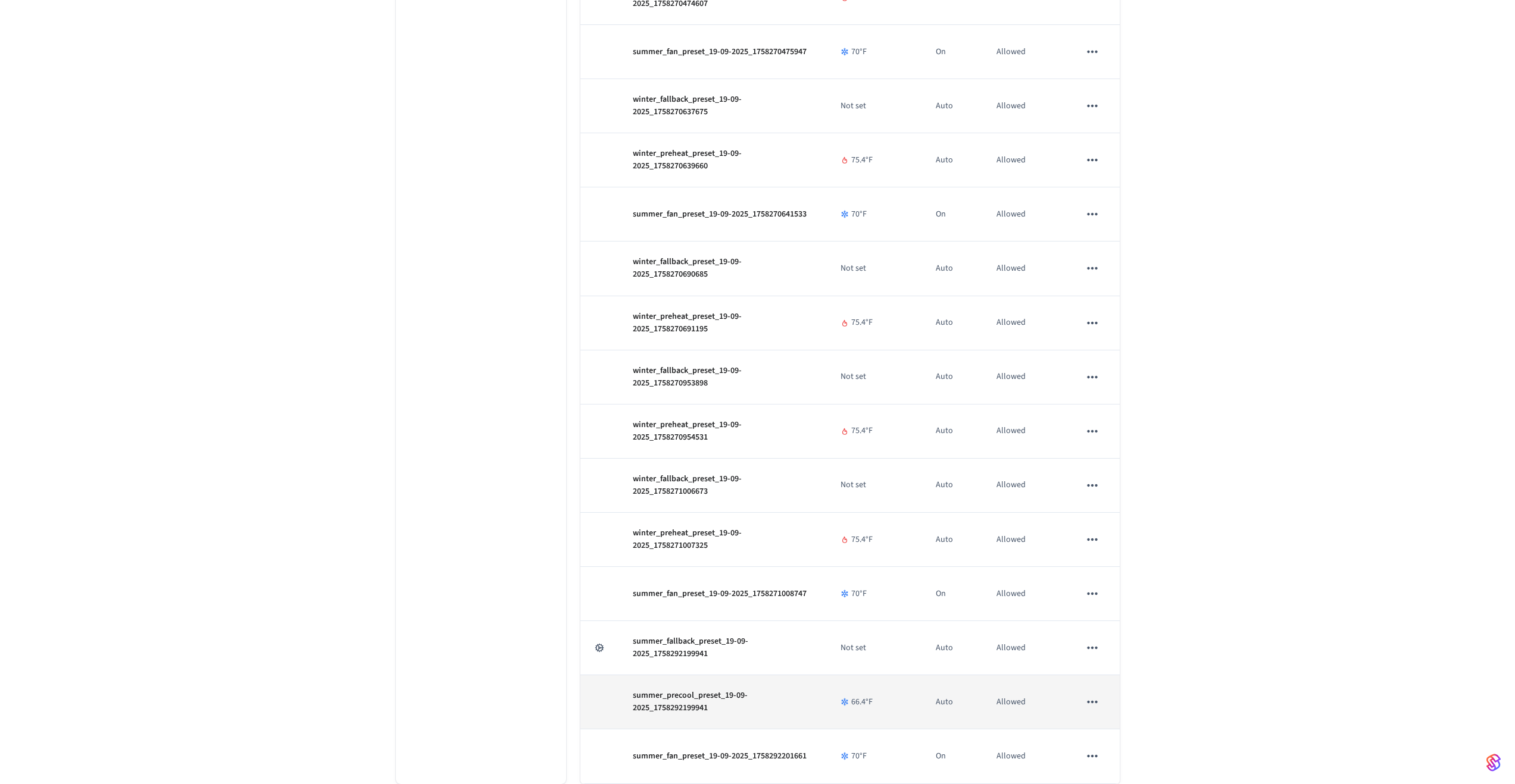
click at [1082, 701] on button "sticky table" at bounding box center [1092, 702] width 25 height 25
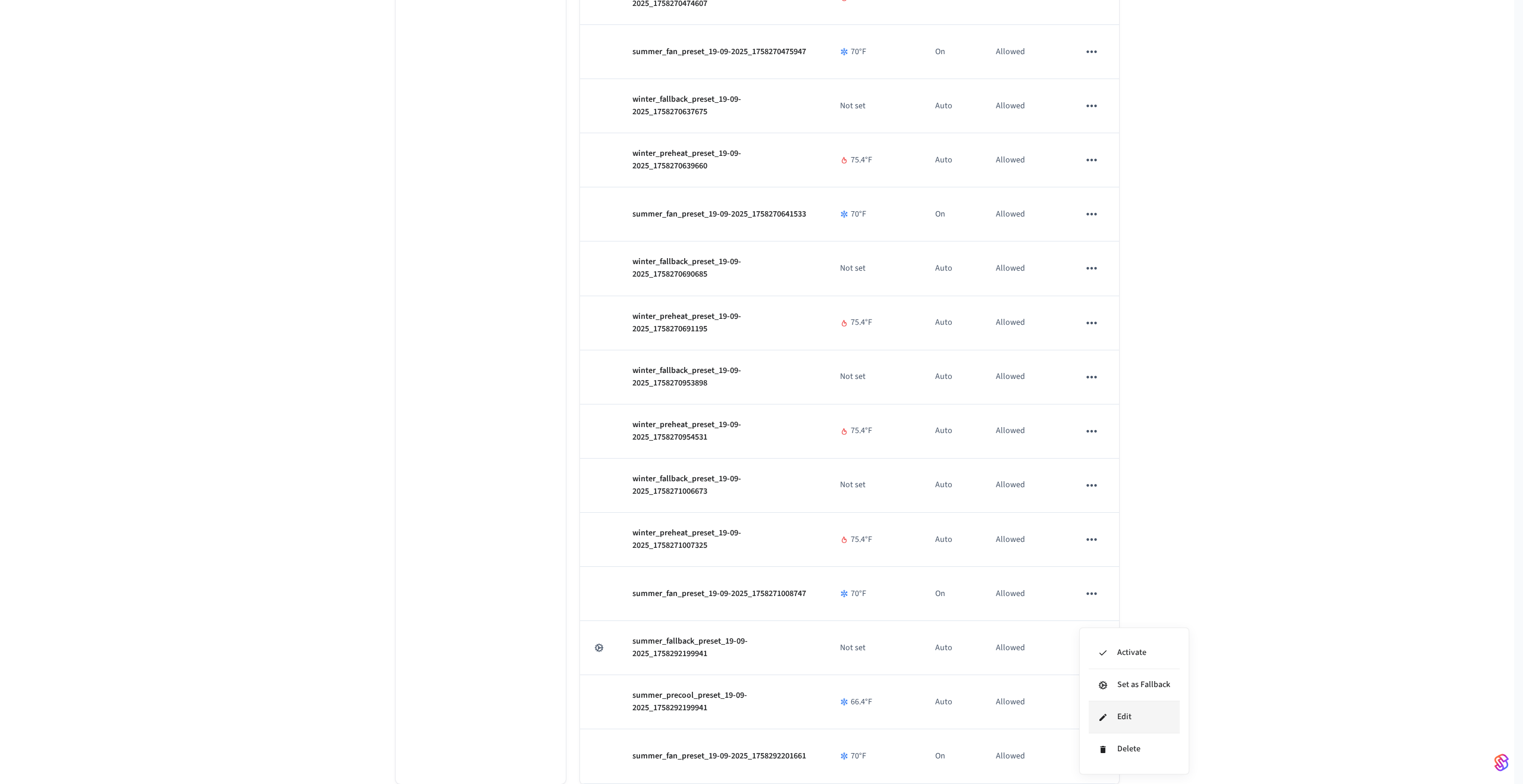
click at [1118, 713] on li "Edit" at bounding box center [1135, 717] width 91 height 32
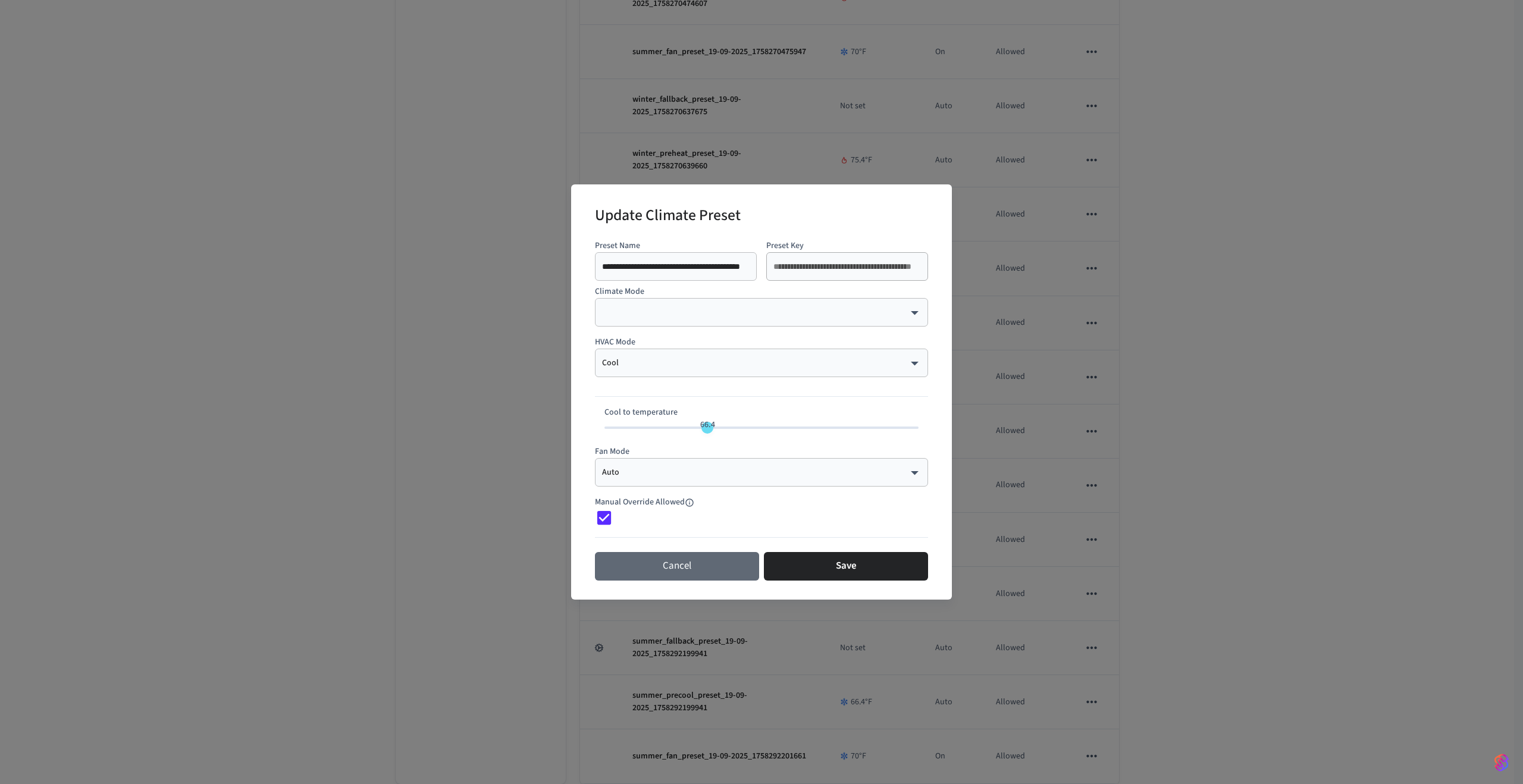
click at [686, 562] on button "Cancel" at bounding box center [677, 566] width 165 height 28
type input "**"
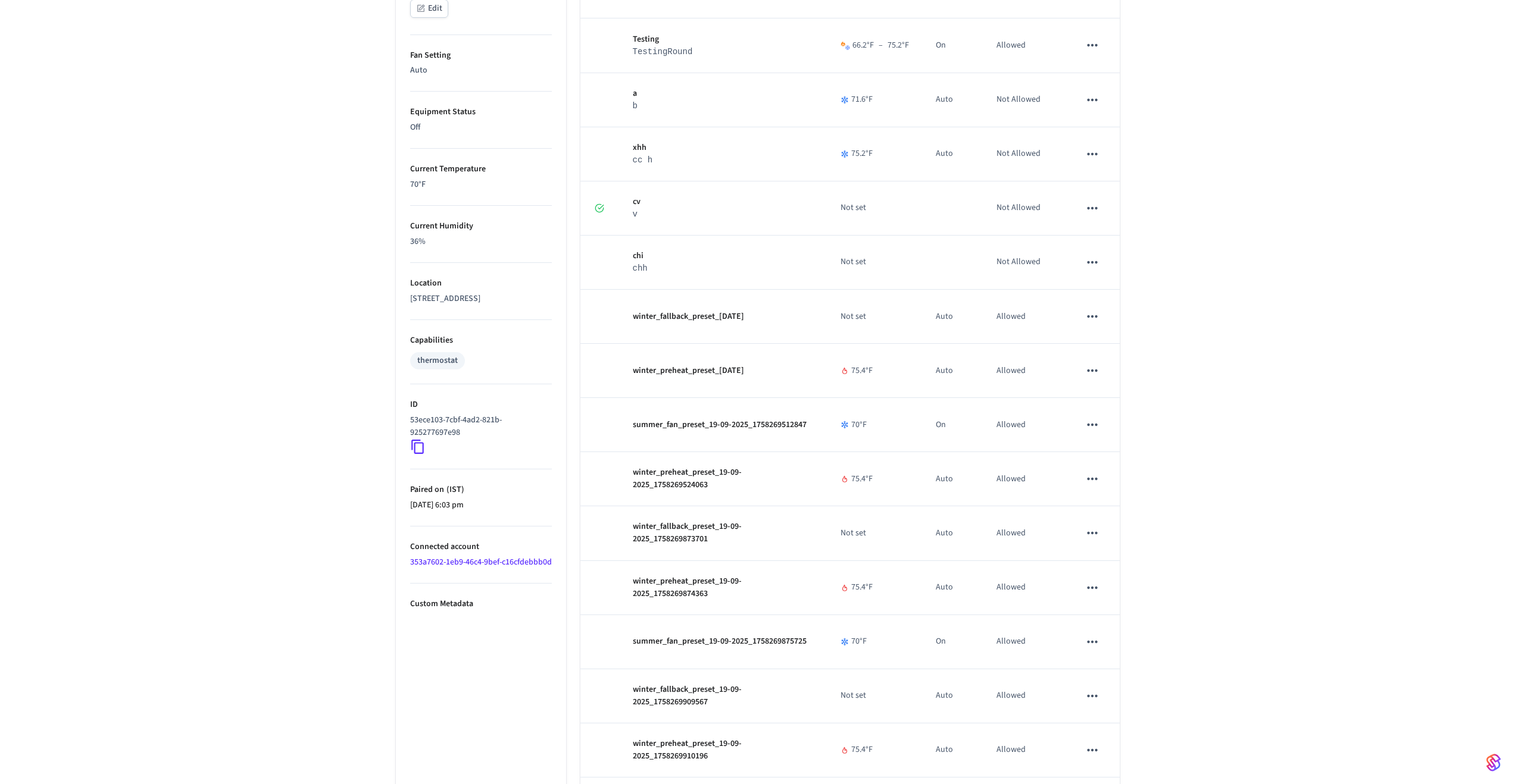
scroll to position [0, 0]
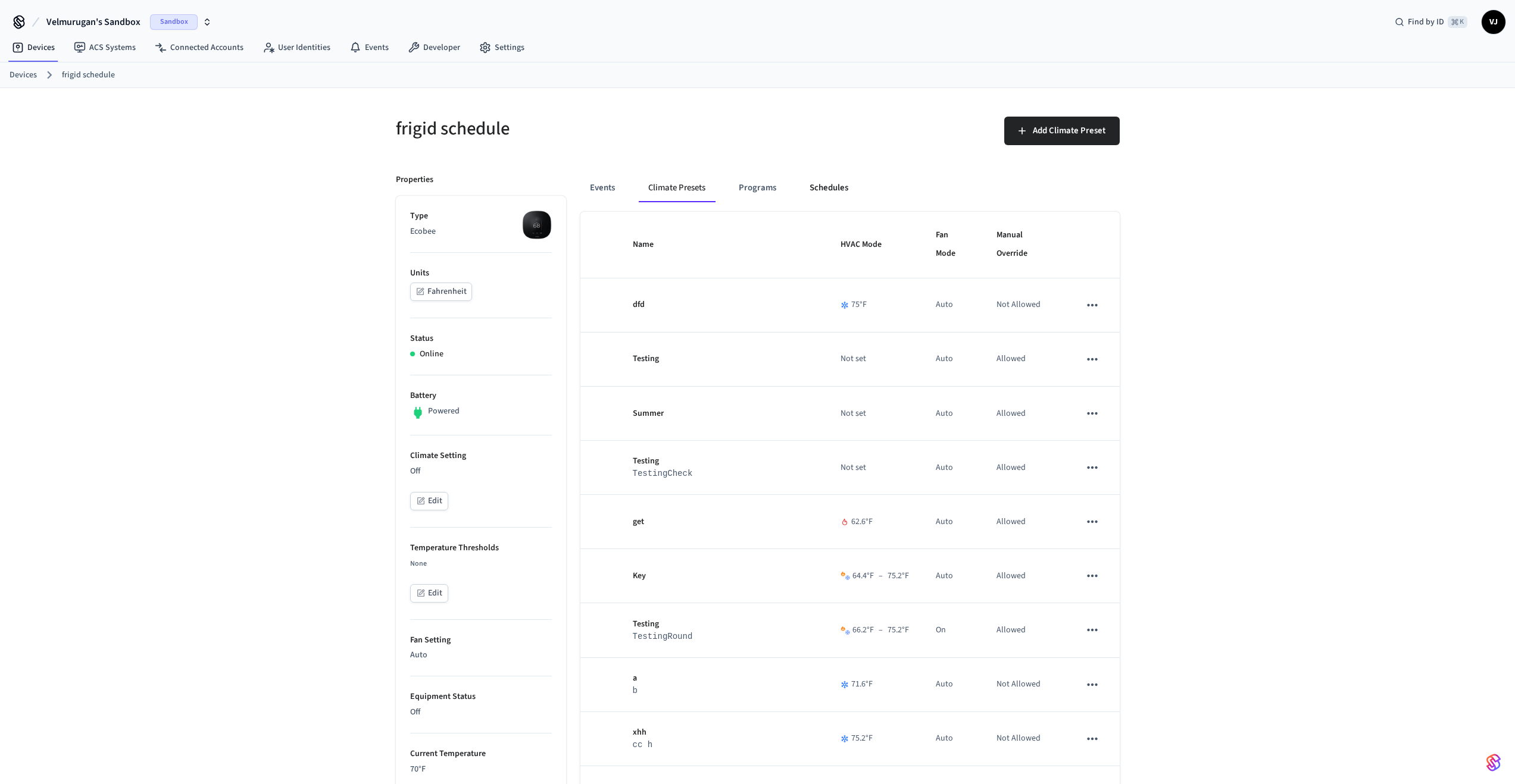
click at [817, 182] on button "Schedules" at bounding box center [829, 187] width 58 height 28
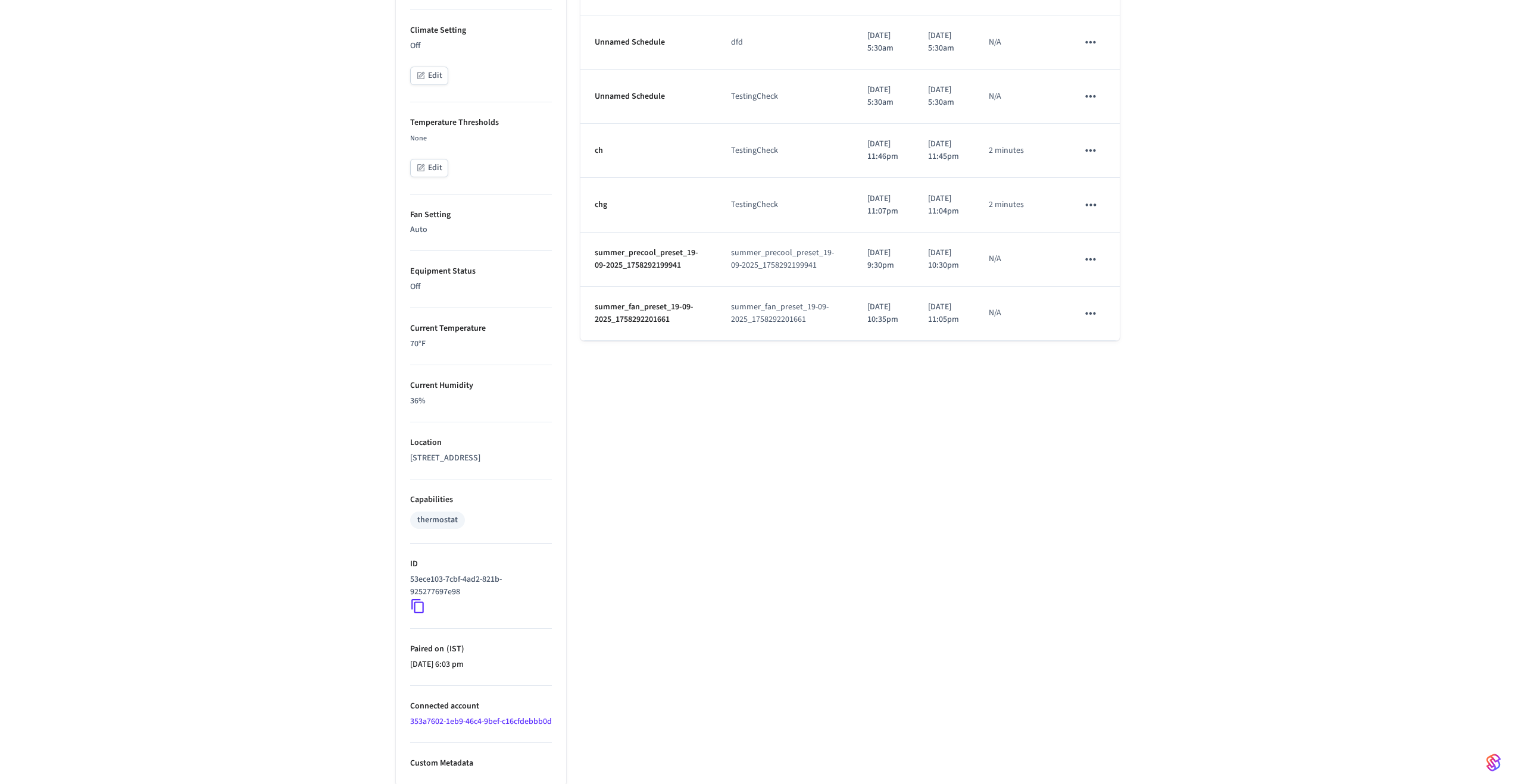
scroll to position [454, 0]
drag, startPoint x: 677, startPoint y: 398, endPoint x: 594, endPoint y: 379, distance: 85.1
click at [594, 323] on p "summer_fan_preset_19-09-2025_1758292201661" at bounding box center [648, 310] width 108 height 25
copy p "summer_fan_preset_19-09-2025_1758292201661"
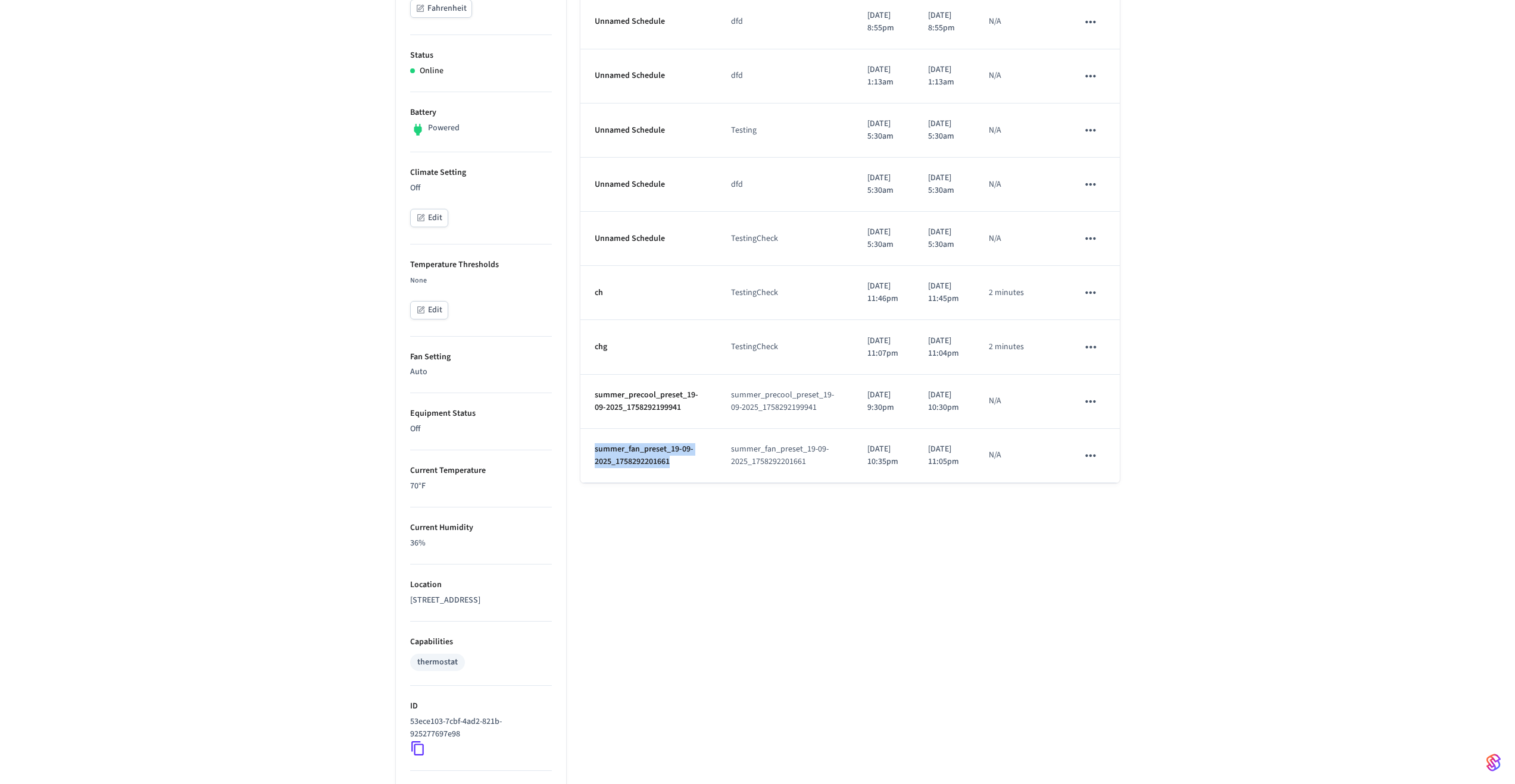
scroll to position [0, 0]
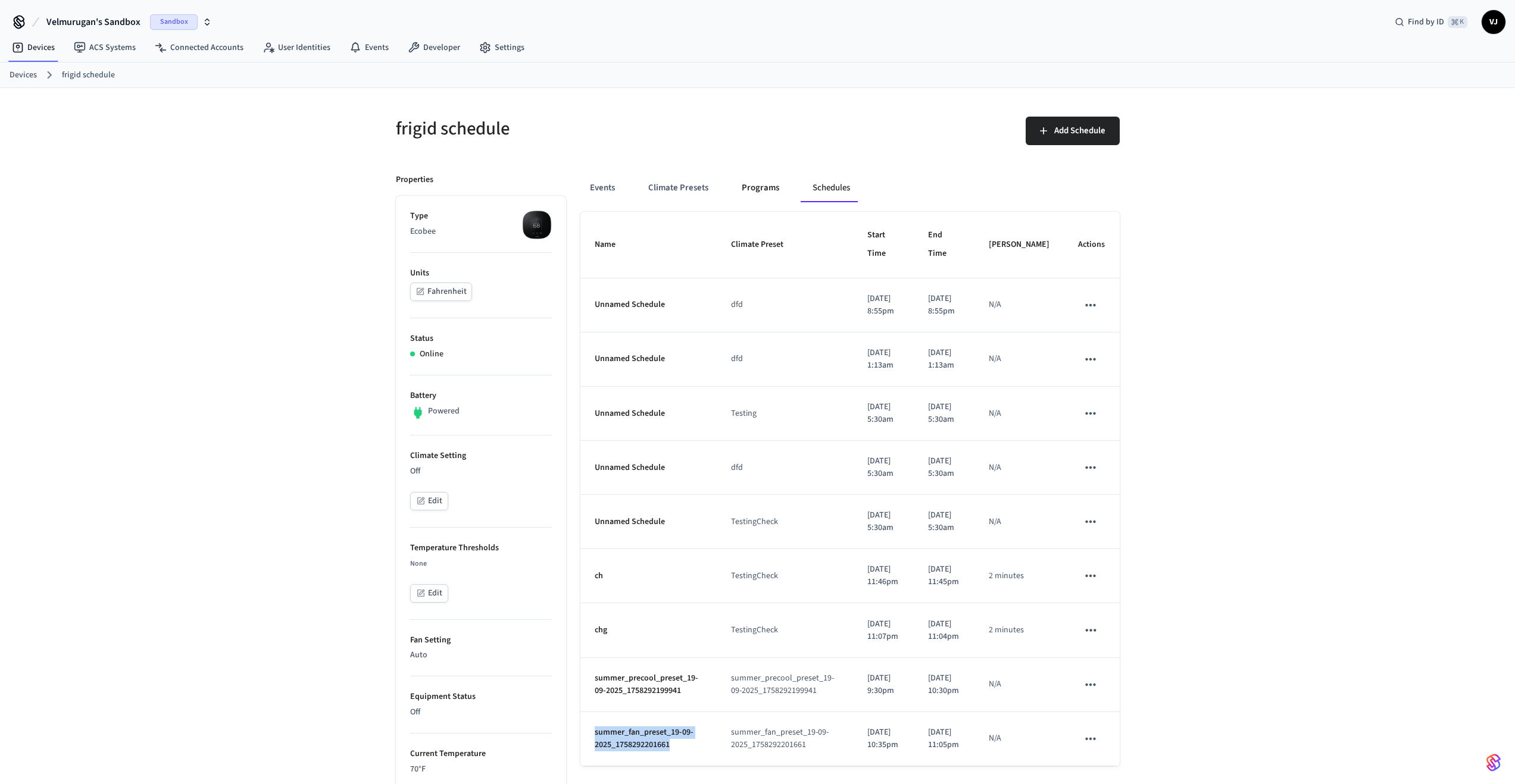
click at [764, 185] on button "Programs" at bounding box center [760, 187] width 56 height 28
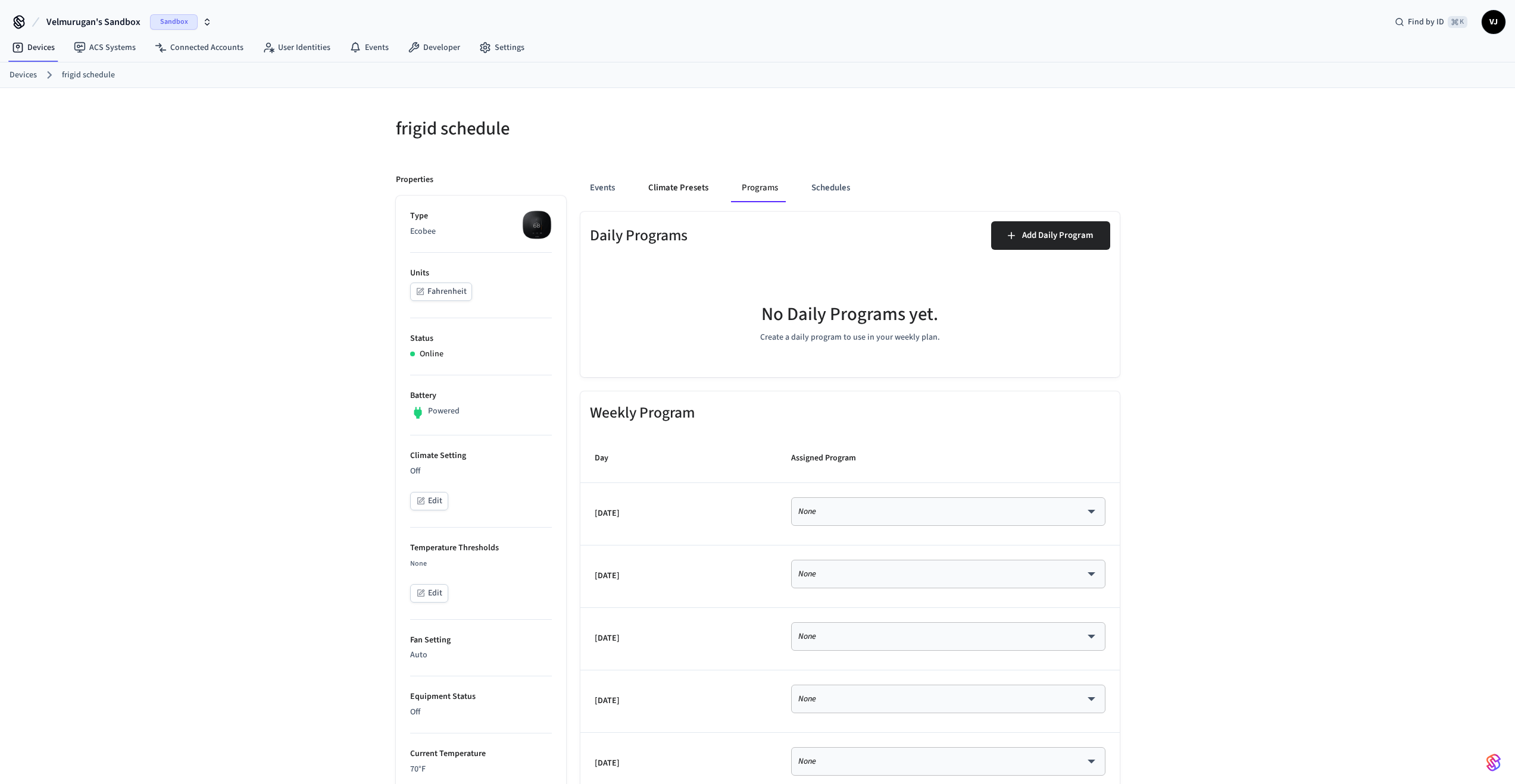
click at [690, 190] on button "Climate Presets" at bounding box center [678, 187] width 79 height 28
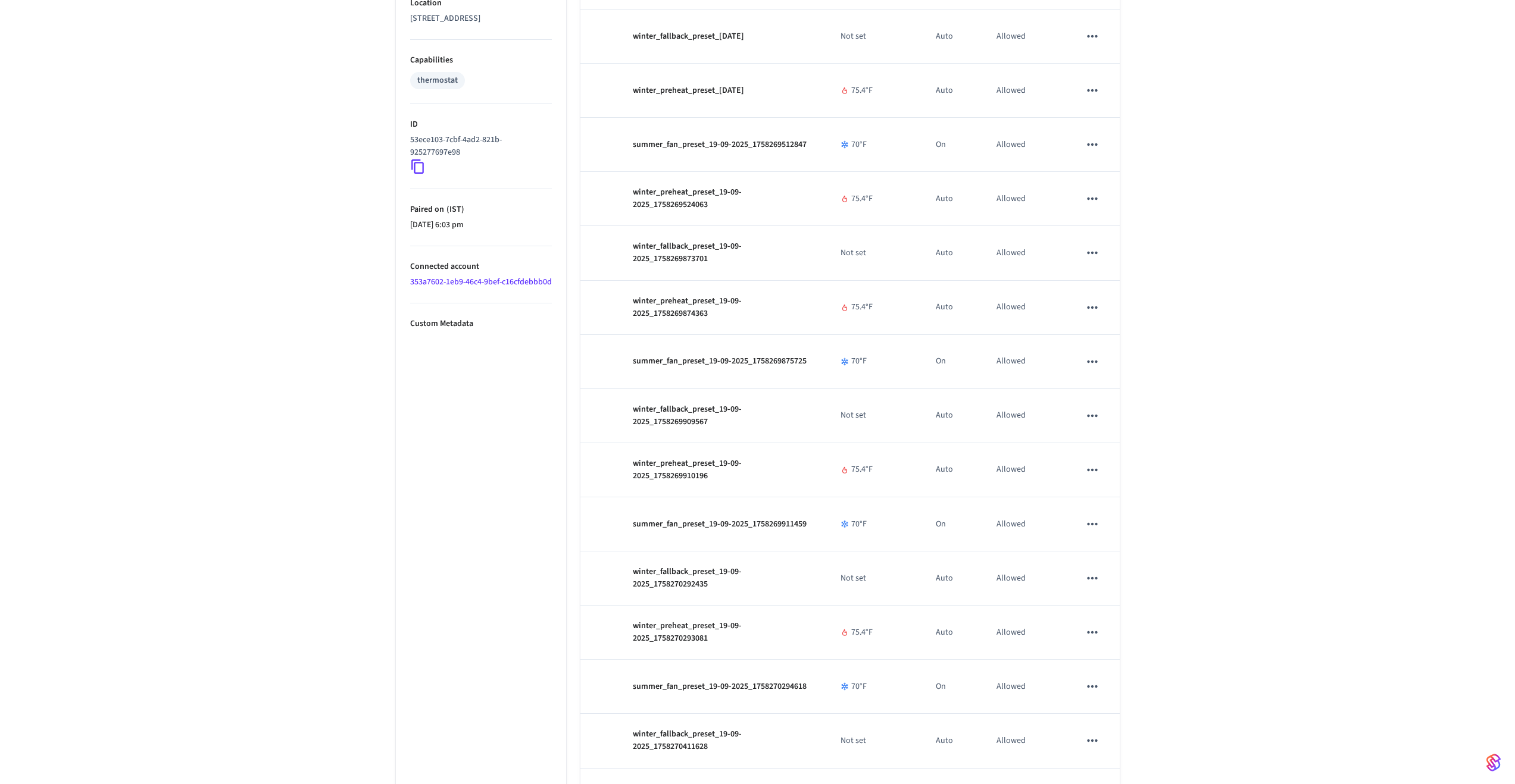
scroll to position [1187, 0]
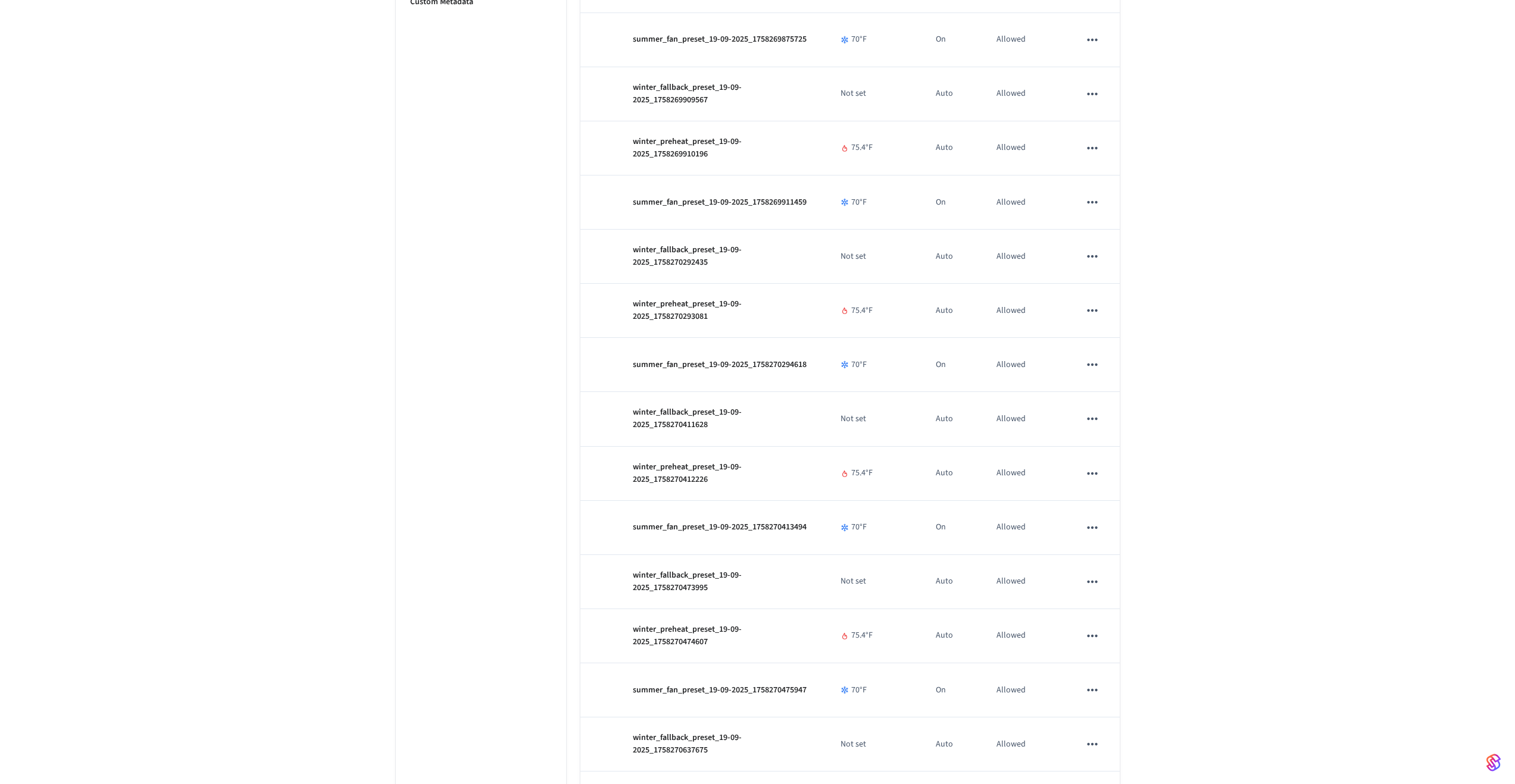
click at [1280, 392] on div "frigid schedule Add Climate Preset Properties Type Ecobee Units Fahrenheit Stat…" at bounding box center [758, 162] width 1515 height 2521
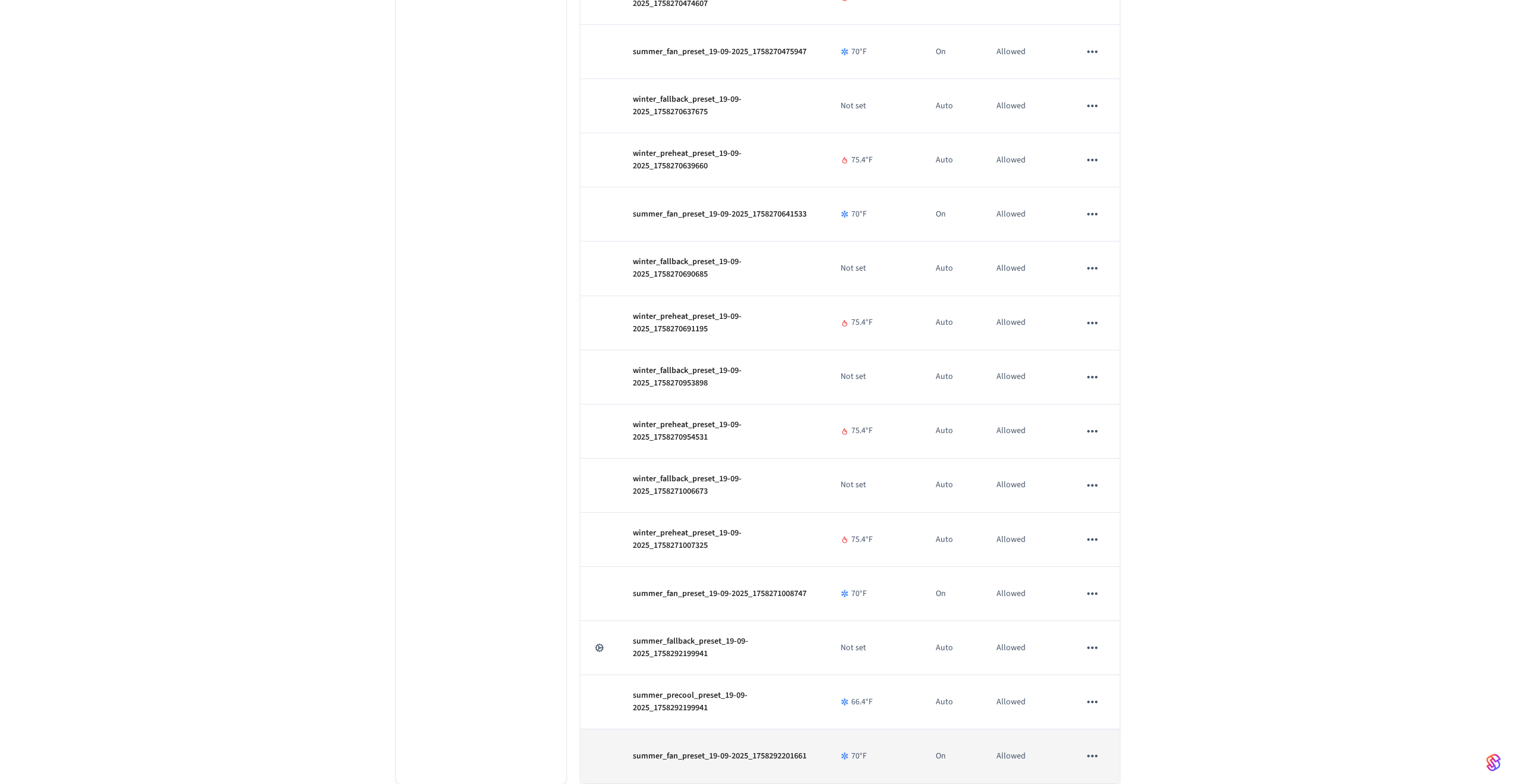
click at [1098, 752] on icon "sticky table" at bounding box center [1092, 756] width 15 height 15
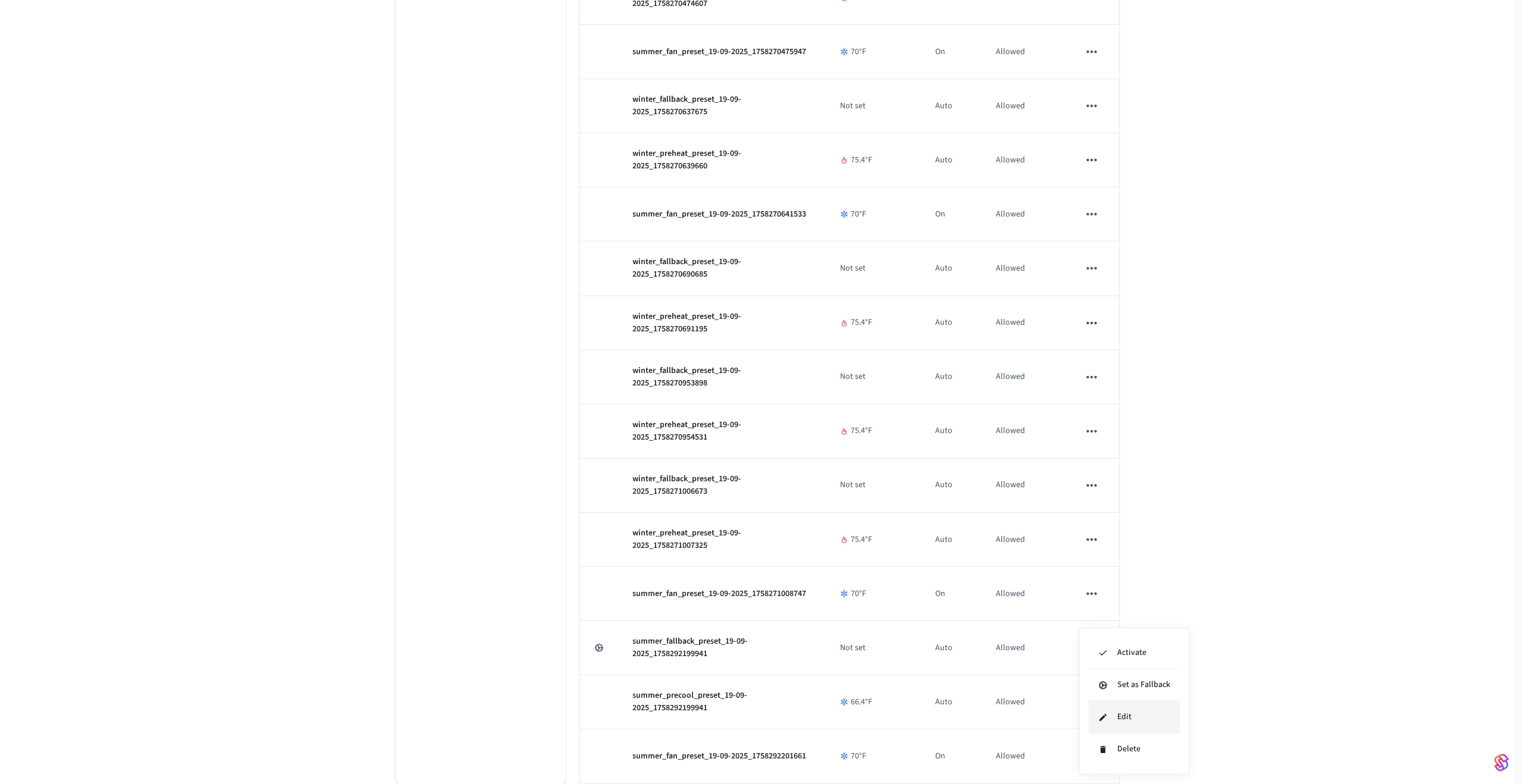
click at [1111, 721] on li "Edit" at bounding box center [1135, 717] width 91 height 32
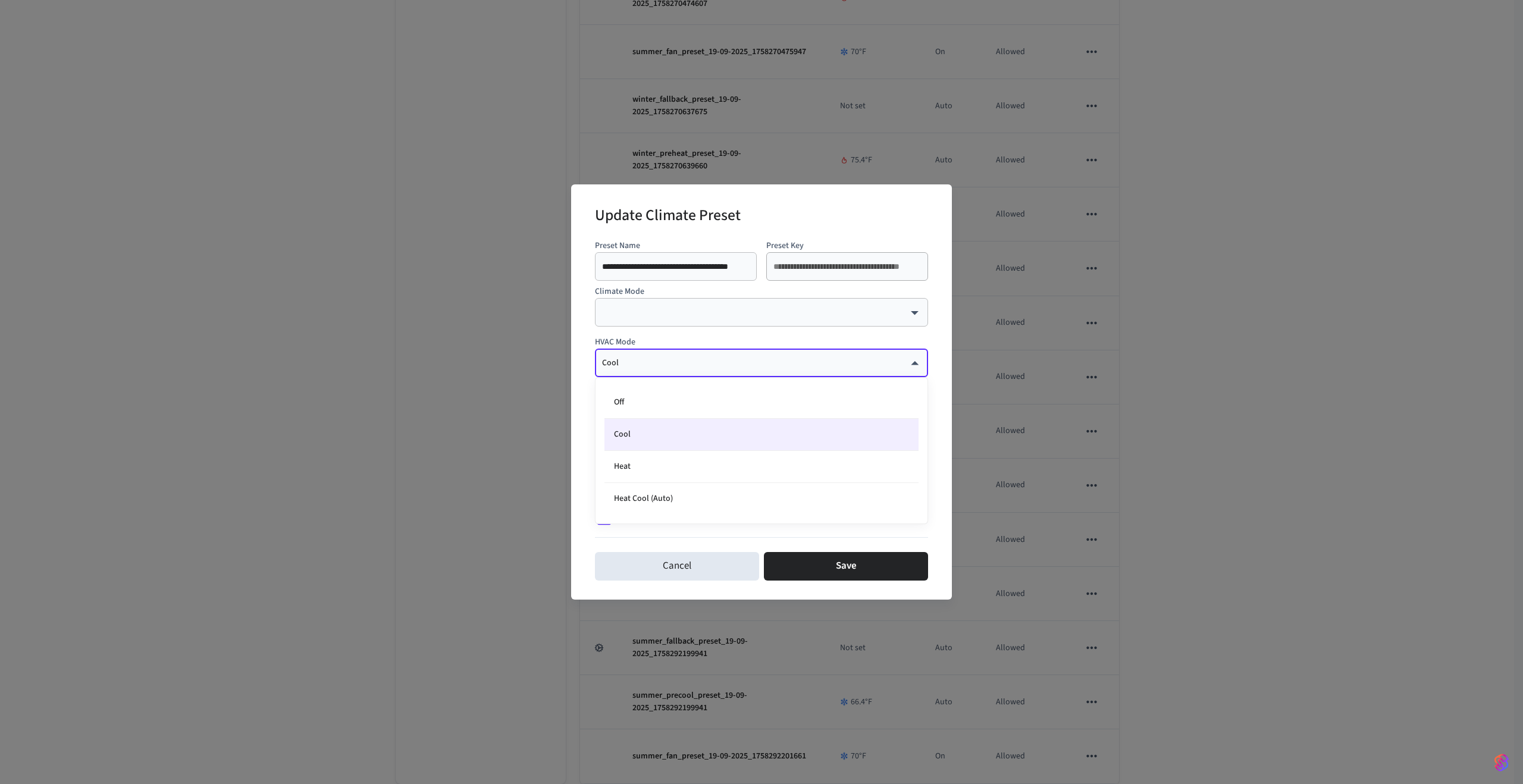
click at [717, 359] on div at bounding box center [762, 392] width 1523 height 784
click at [644, 396] on li "Off" at bounding box center [762, 403] width 314 height 32
type input "***"
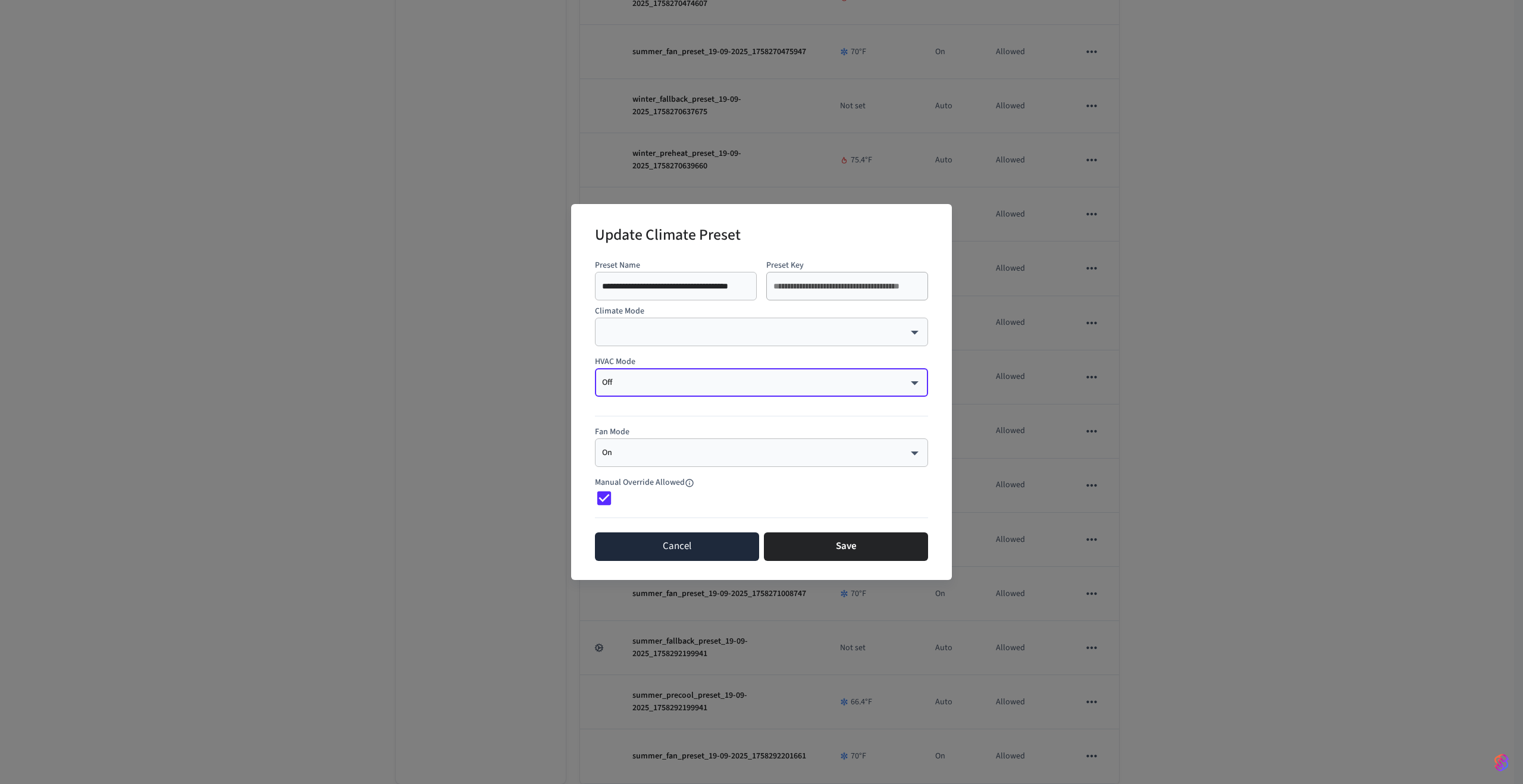
click at [648, 537] on button "Cancel" at bounding box center [677, 547] width 165 height 28
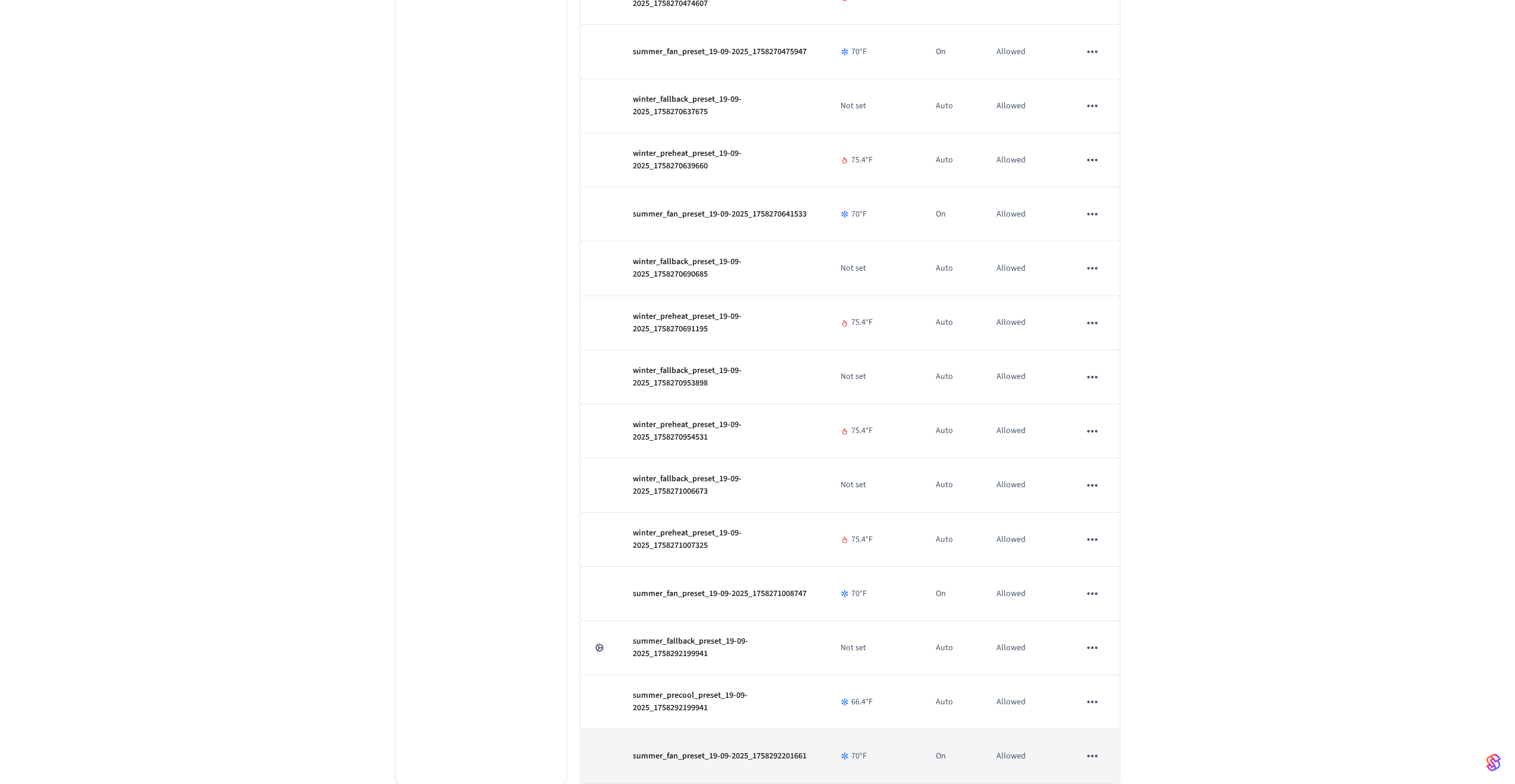
click at [941, 756] on td "On" at bounding box center [952, 756] width 61 height 54
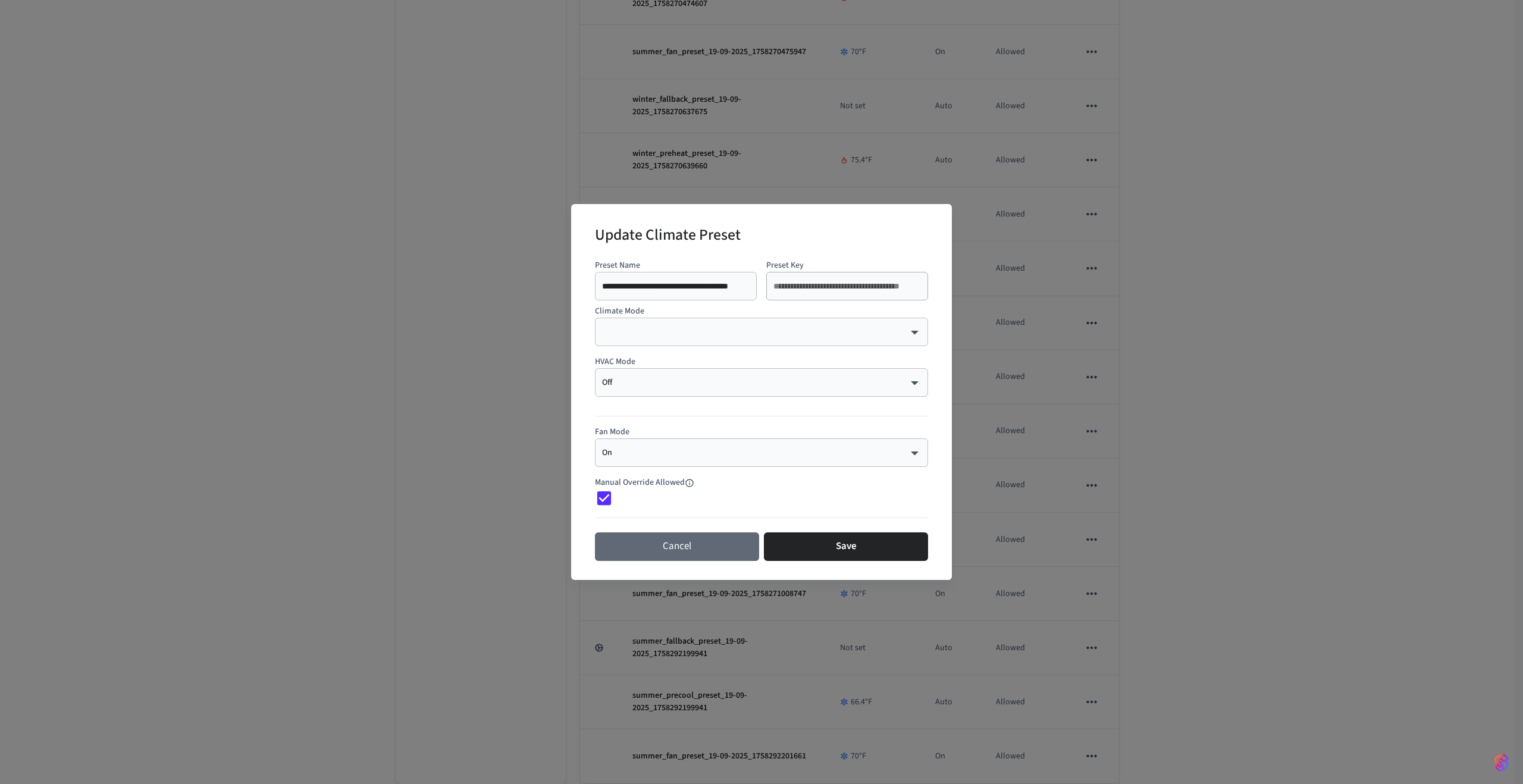
click at [724, 558] on button "Cancel" at bounding box center [677, 547] width 165 height 28
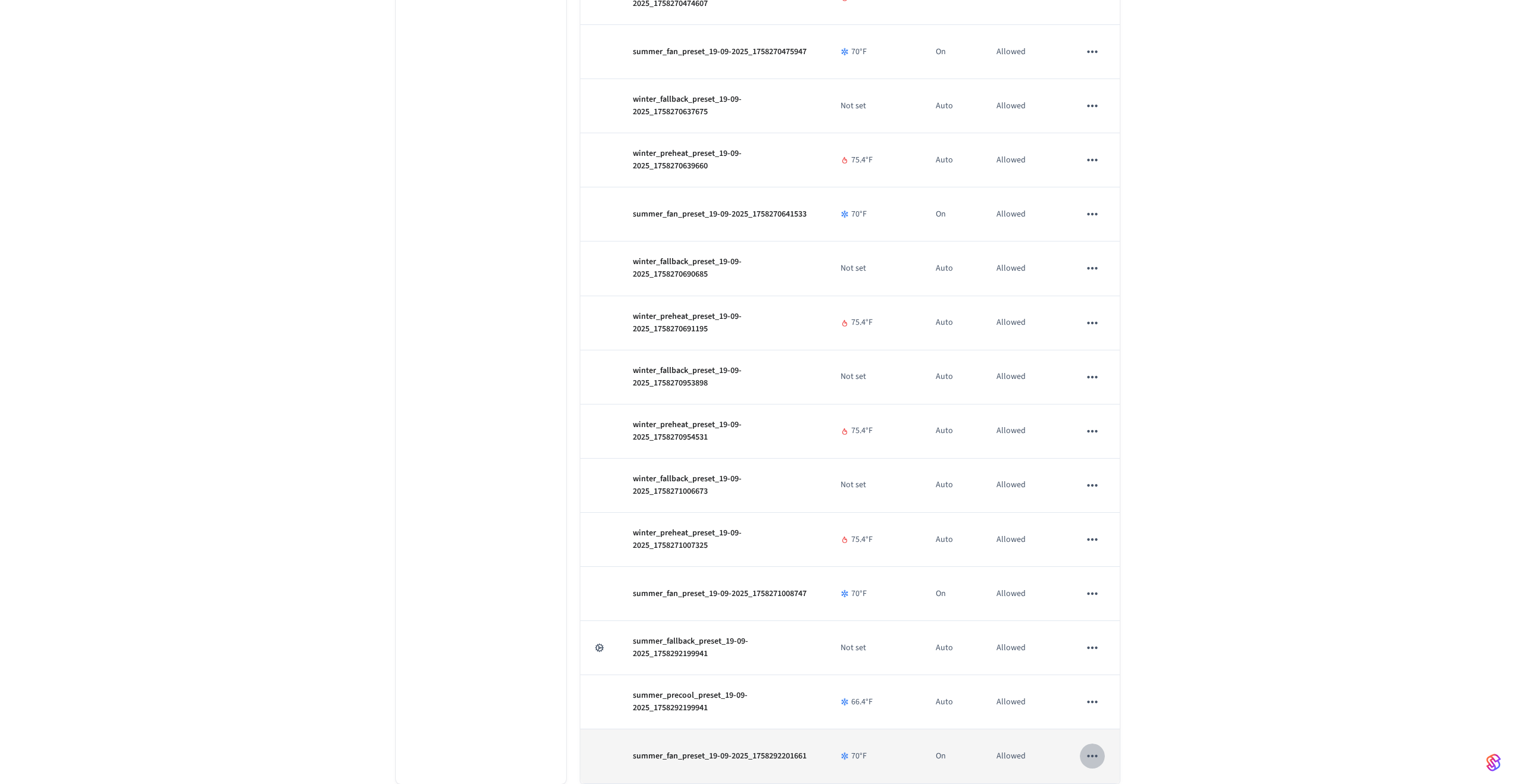
click at [1085, 756] on icon "sticky table" at bounding box center [1092, 756] width 15 height 15
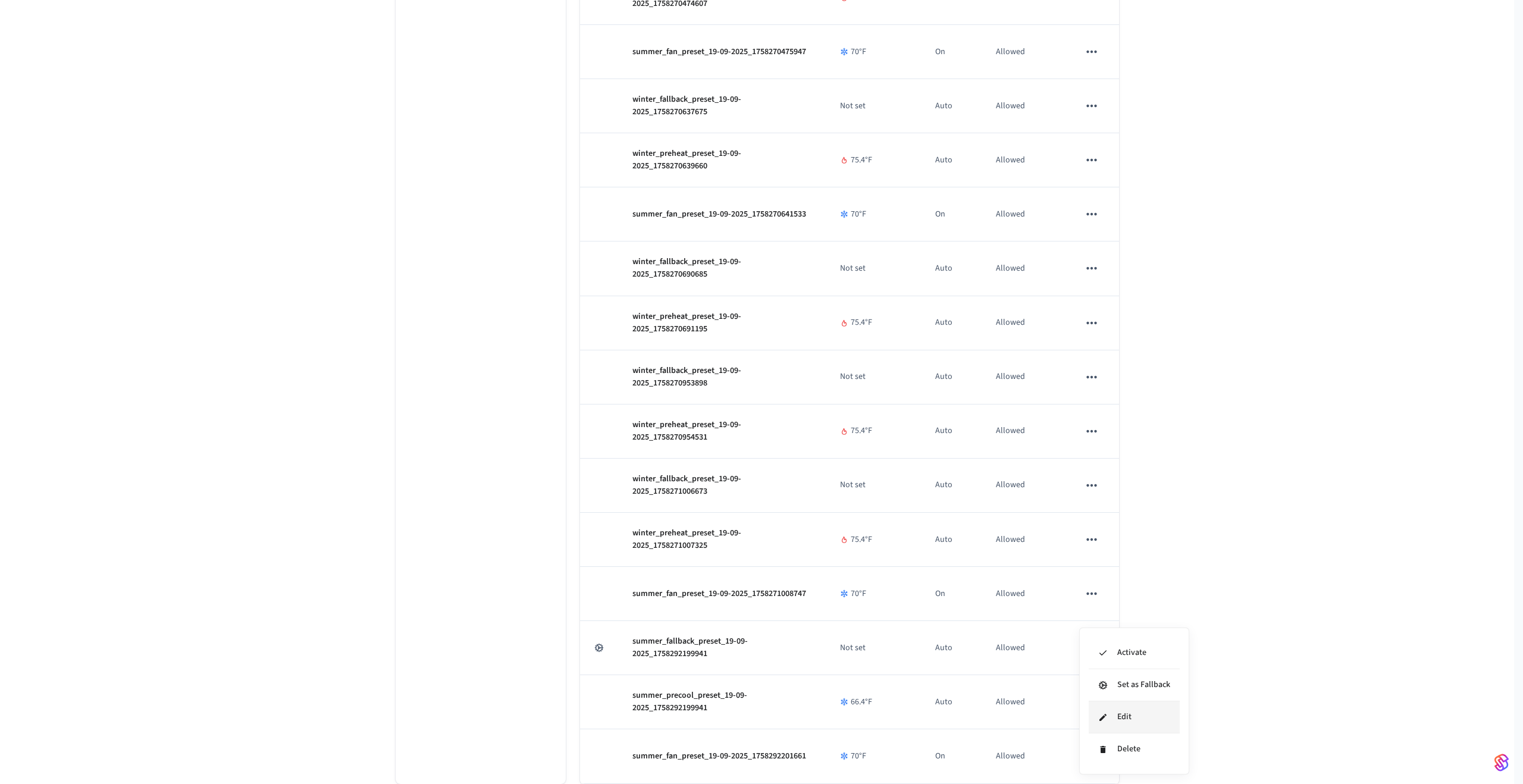
click at [1136, 708] on li "Edit" at bounding box center [1135, 717] width 91 height 32
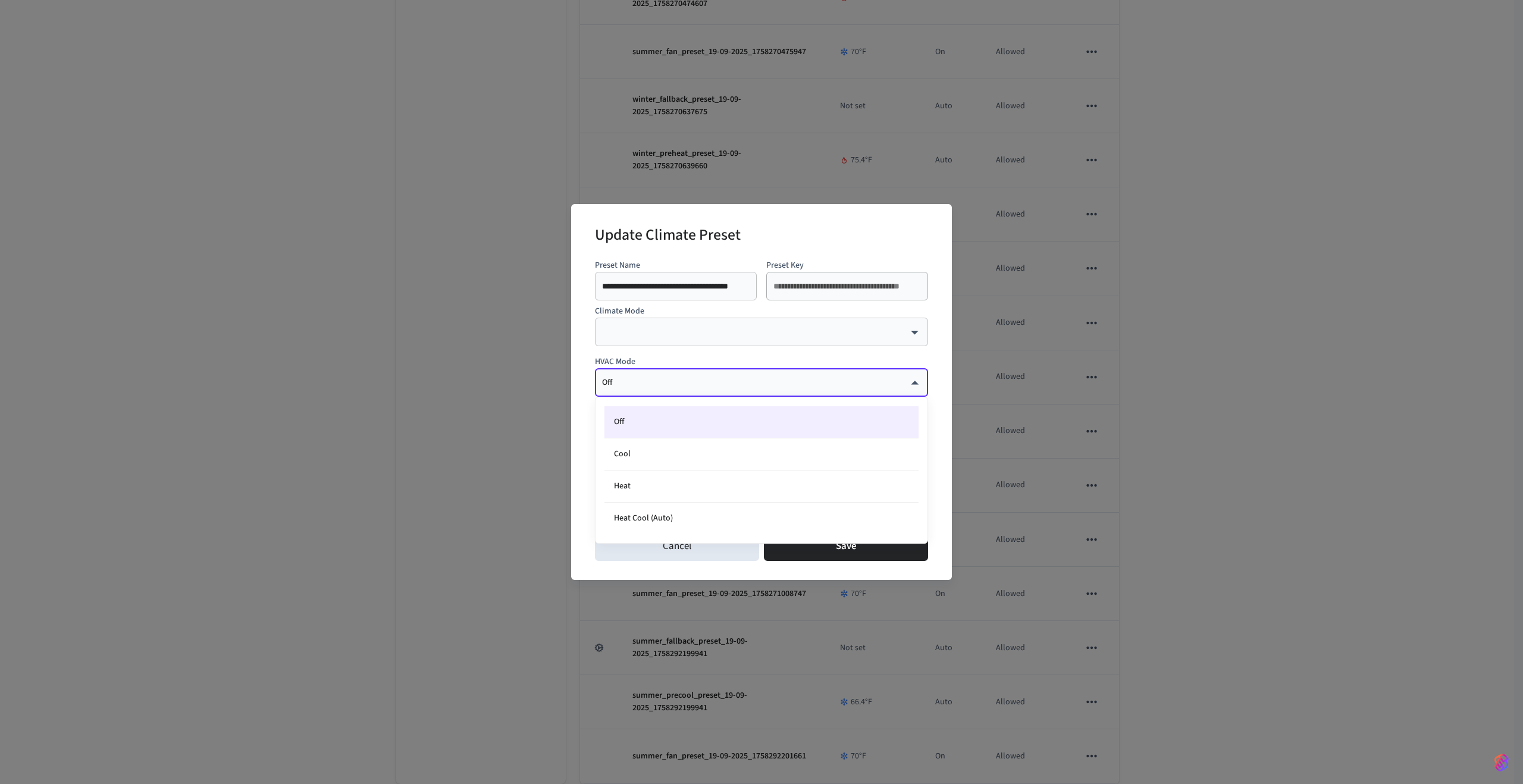
click at [764, 586] on div at bounding box center [762, 392] width 1523 height 784
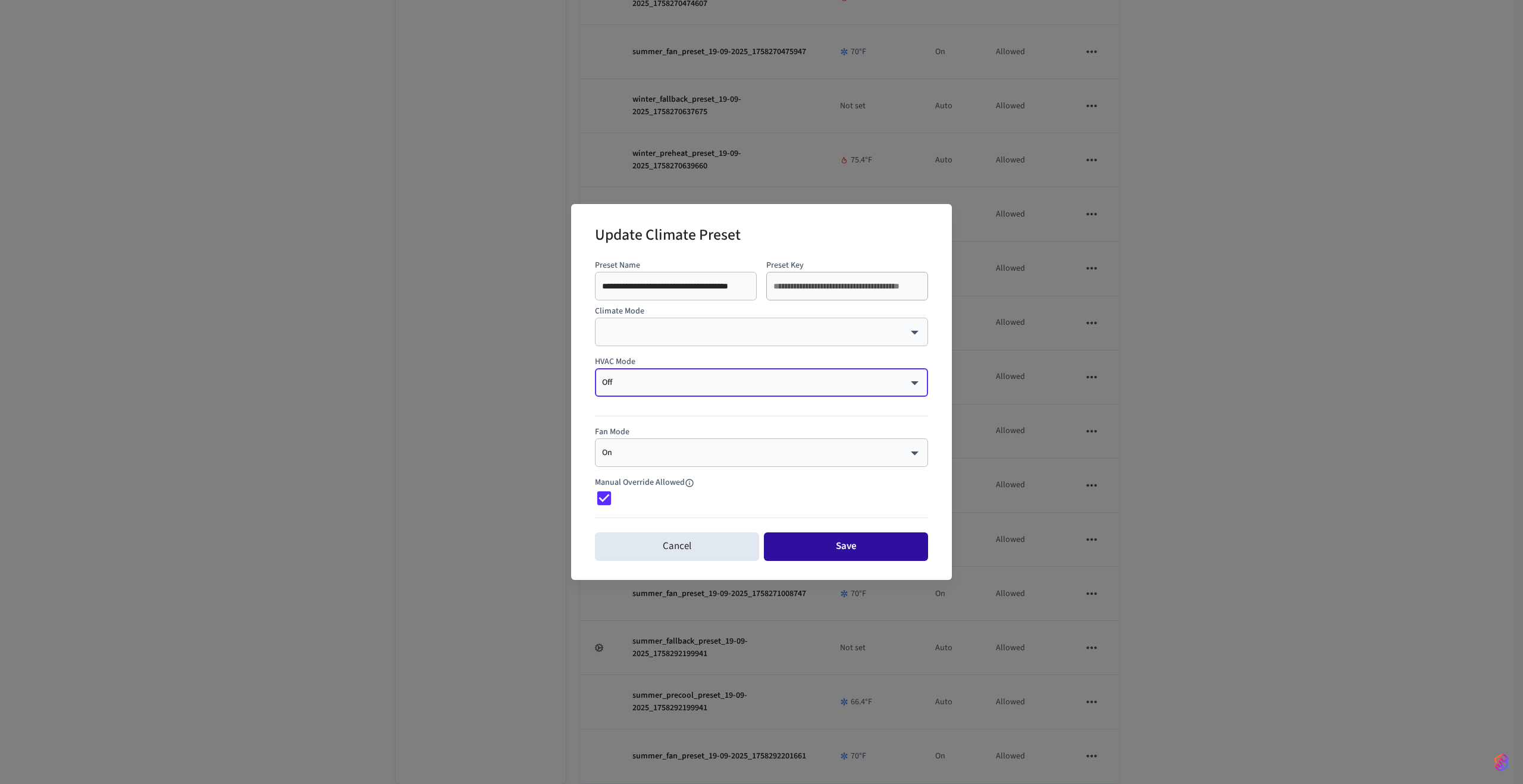
click at [799, 547] on button "Save" at bounding box center [846, 547] width 165 height 28
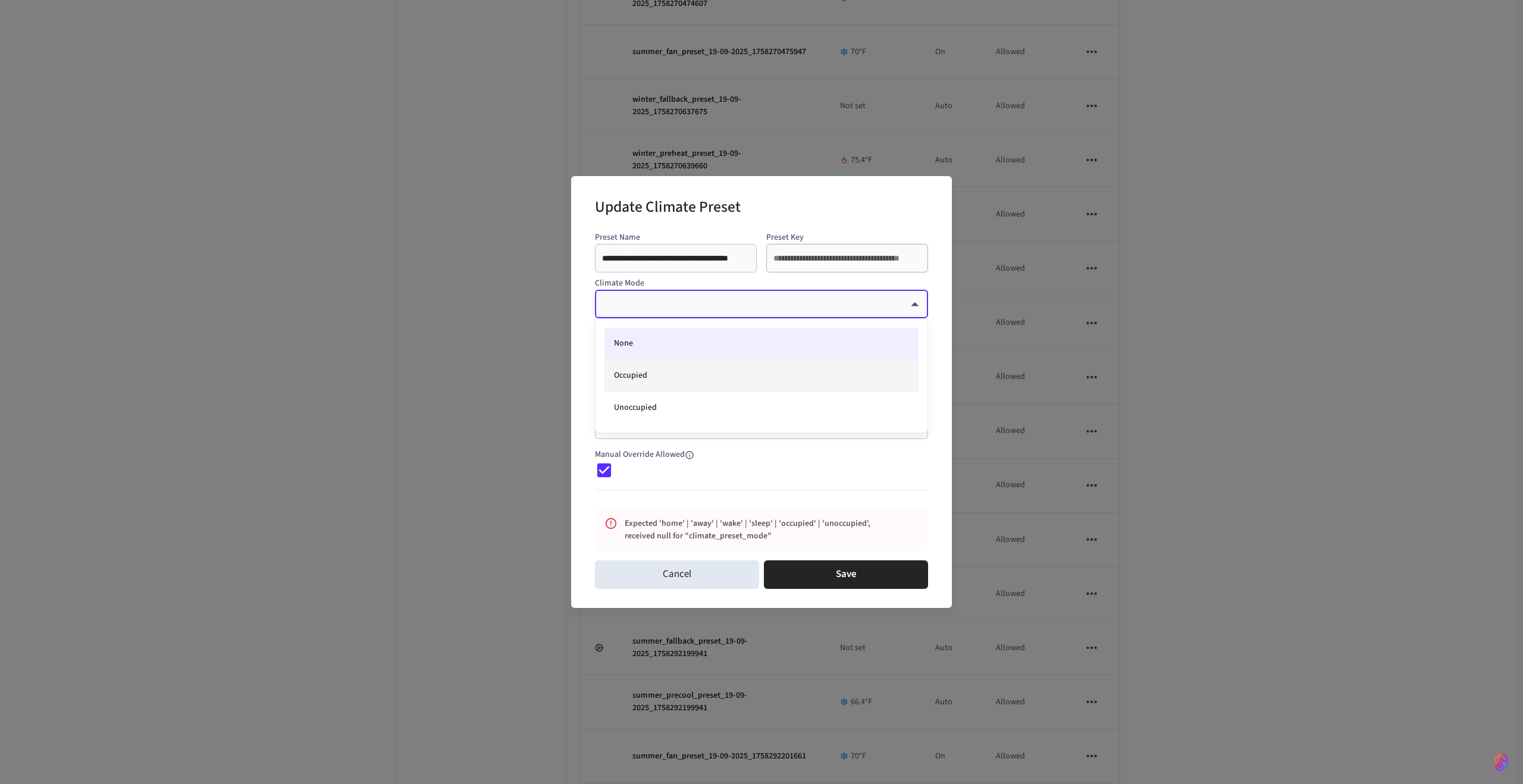
click at [637, 374] on li "Occupied" at bounding box center [762, 376] width 314 height 32
type input "********"
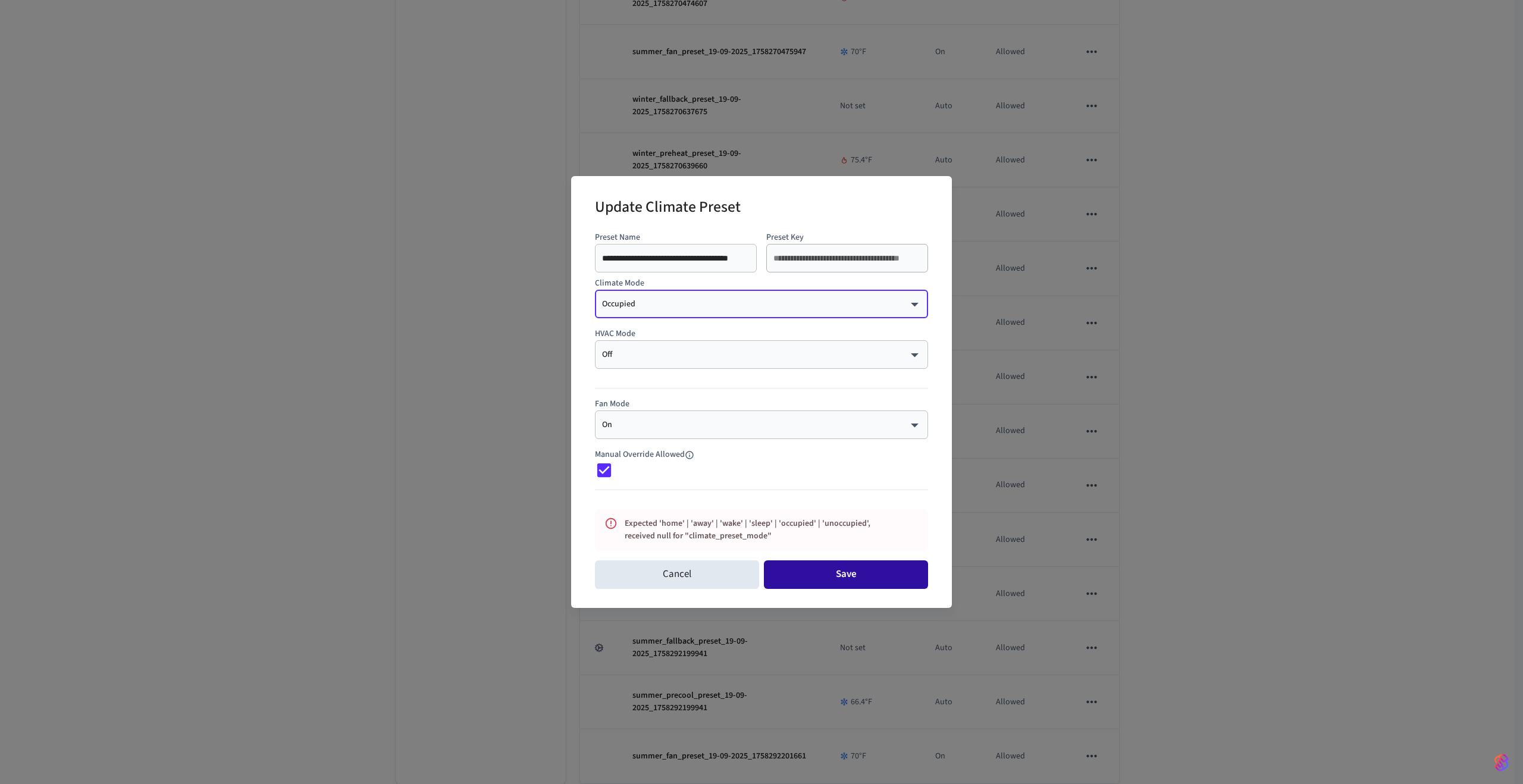
click at [843, 569] on button "Save" at bounding box center [846, 574] width 165 height 28
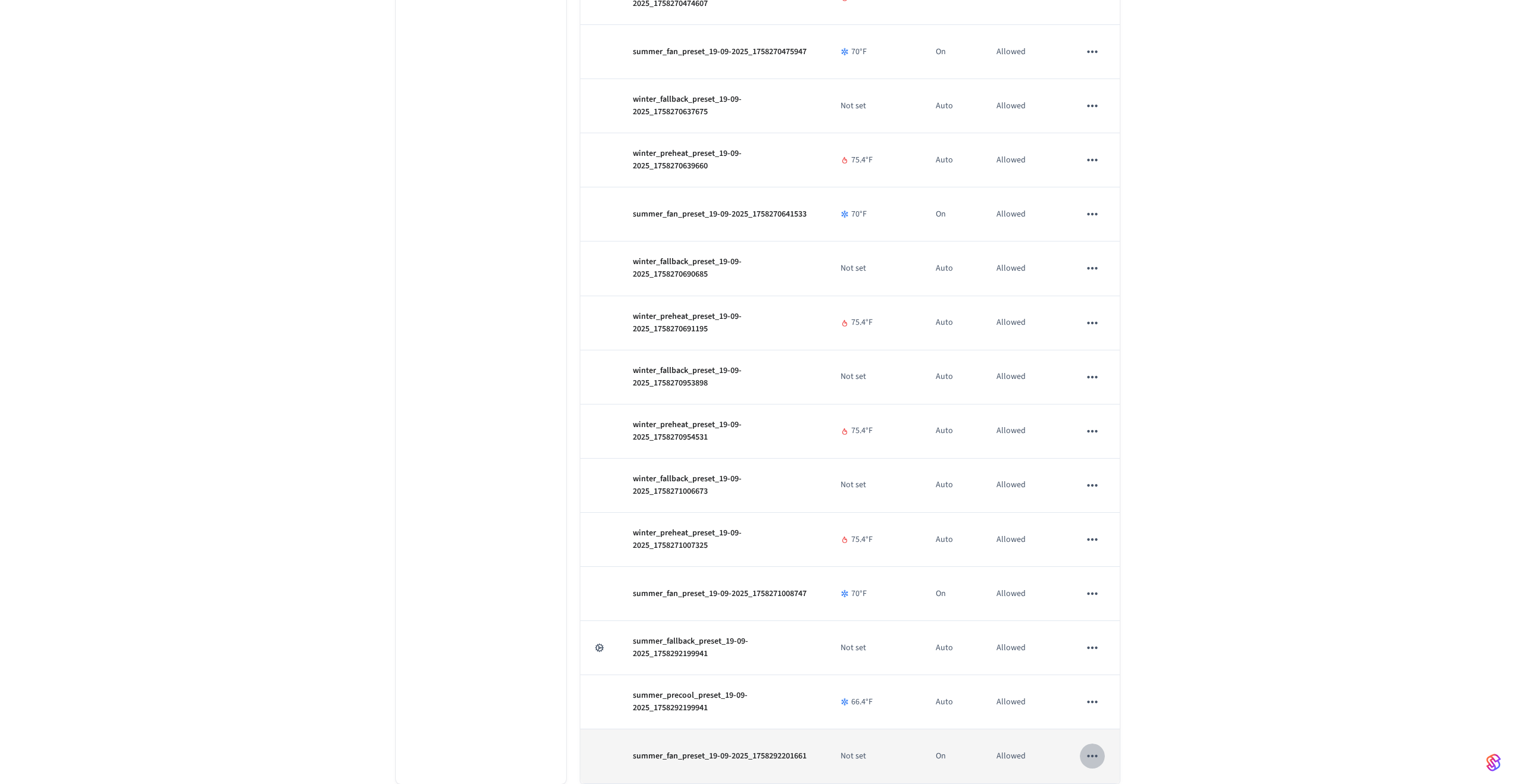
click at [1093, 756] on icon "sticky table" at bounding box center [1092, 756] width 10 height 2
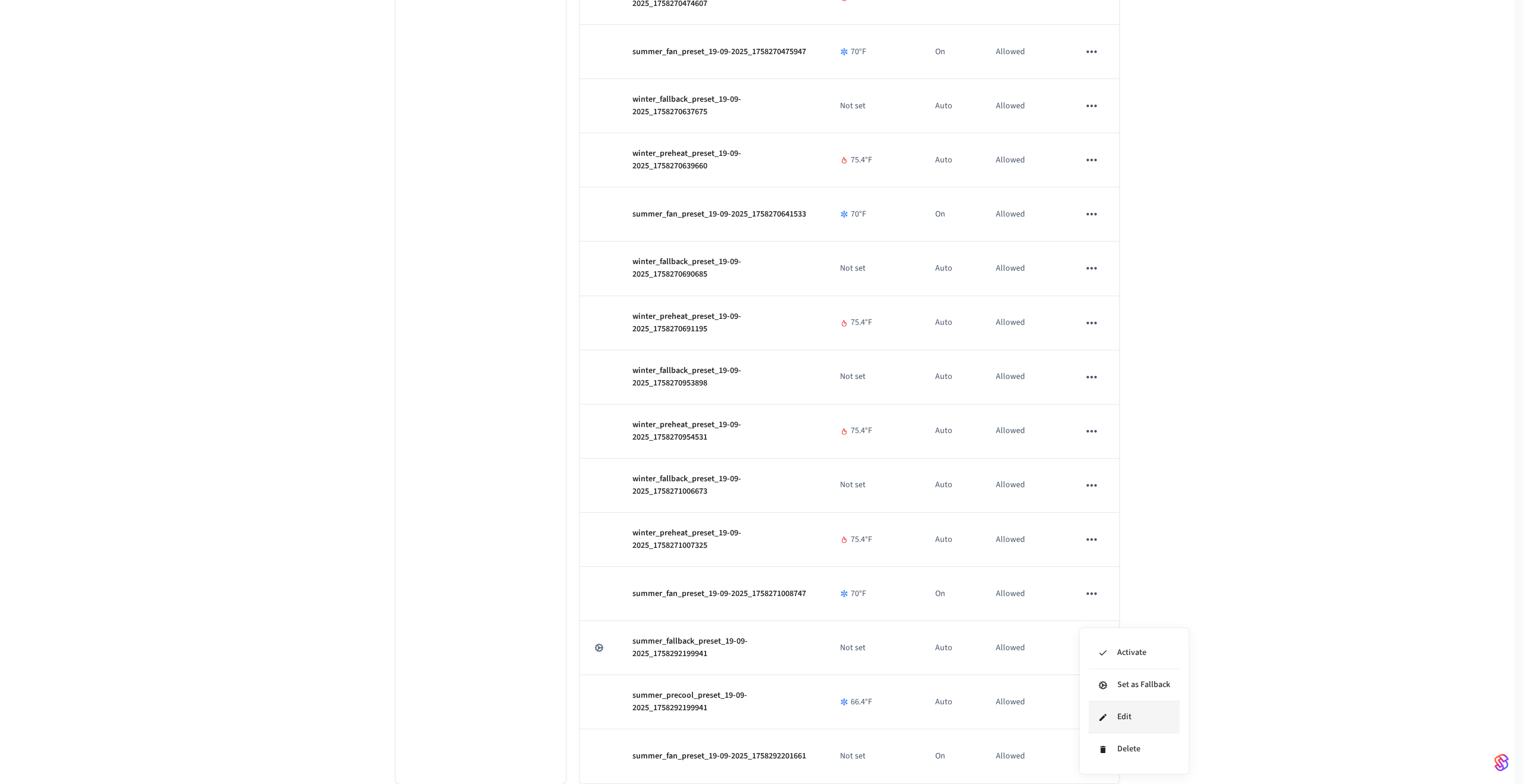
click at [1107, 714] on icon at bounding box center [1103, 717] width 10 height 10
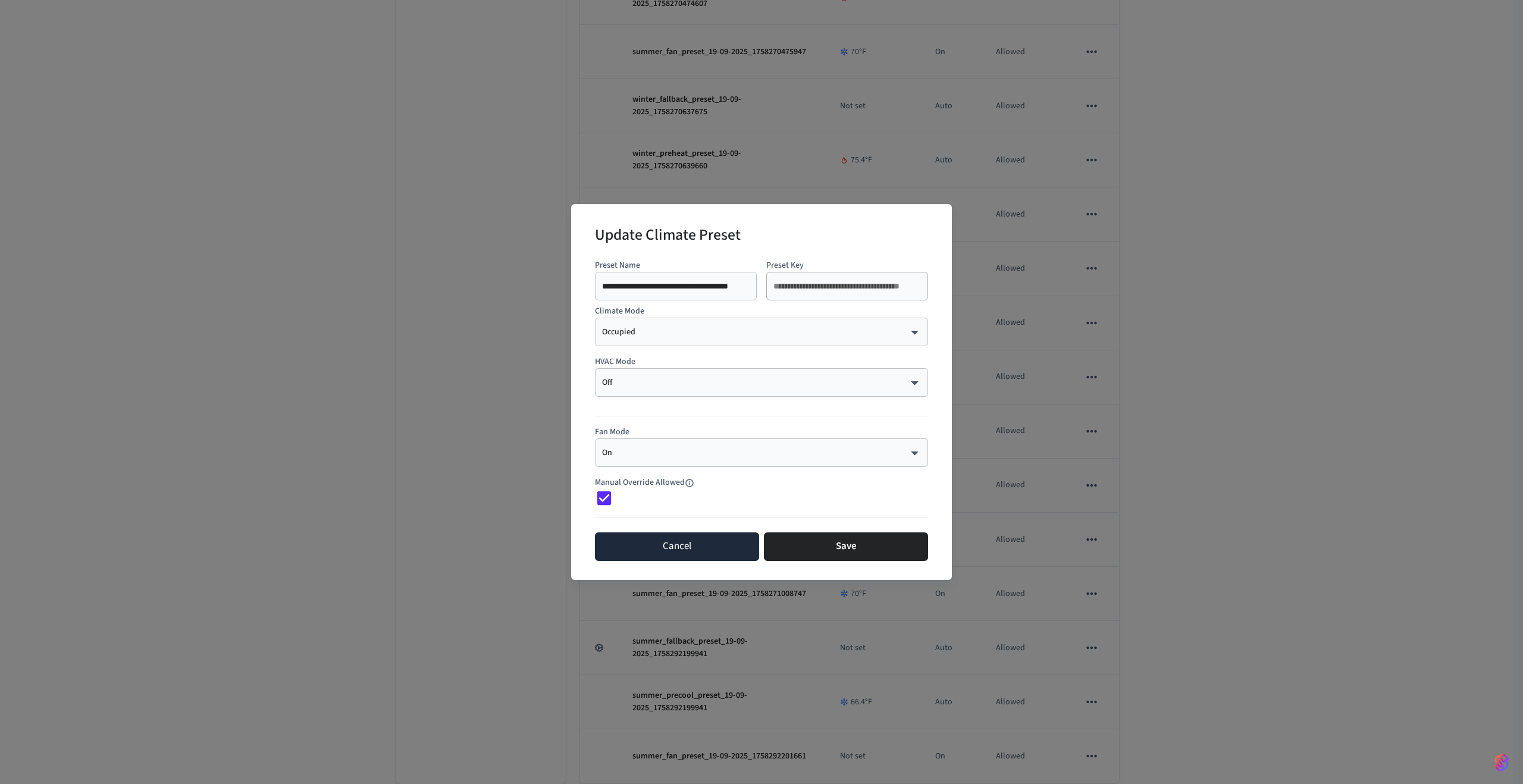
click at [713, 540] on button "Cancel" at bounding box center [677, 547] width 165 height 28
